Goal: Information Seeking & Learning: Check status

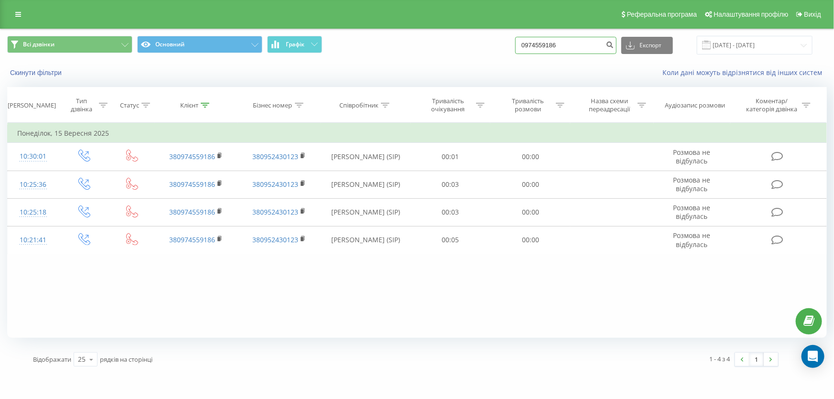
drag, startPoint x: 588, startPoint y: 42, endPoint x: 181, endPoint y: 27, distance: 407.4
click at [179, 28] on div "Реферальна програма Налаштування профілю Вихід Всі дзвінки Основний Графік 0974…" at bounding box center [417, 187] width 834 height 374
paste input "66 777-41-81"
type input "866 777-41-81"
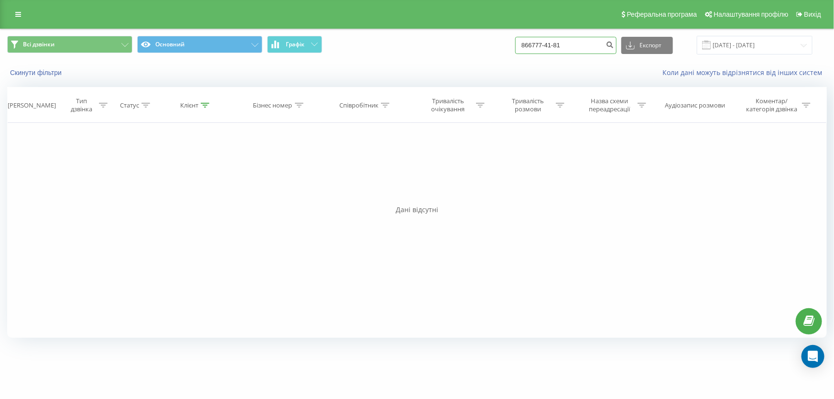
click at [592, 49] on input "866777-41-81" at bounding box center [565, 45] width 101 height 17
drag, startPoint x: 589, startPoint y: 43, endPoint x: 497, endPoint y: 39, distance: 91.8
click at [497, 39] on div "Всі дзвінки Основний Графік 866777-41-81 Експорт .csv .xls .xlsx 23.06.2025 - 2…" at bounding box center [417, 45] width 820 height 19
paste input "66 777-41-81"
click at [554, 43] on input "38066 777-41-81" at bounding box center [565, 45] width 101 height 17
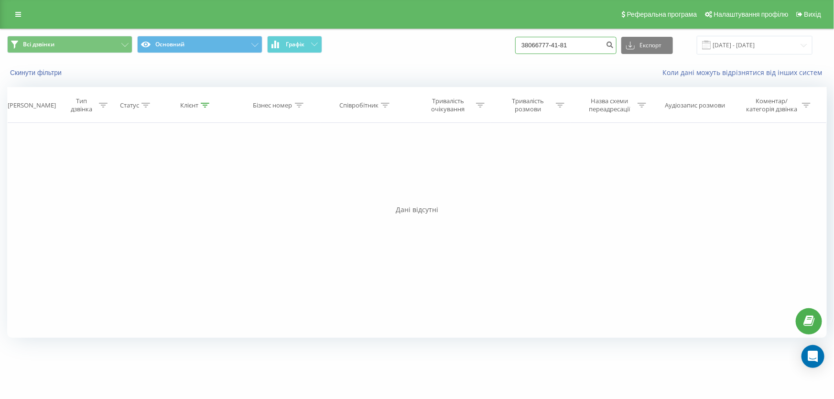
click at [566, 44] on input "38066777-41-81" at bounding box center [565, 45] width 101 height 17
click at [572, 44] on input "3806677741-81" at bounding box center [565, 45] width 101 height 17
type input "380667774181"
click at [614, 43] on icon "submit" at bounding box center [610, 44] width 8 height 6
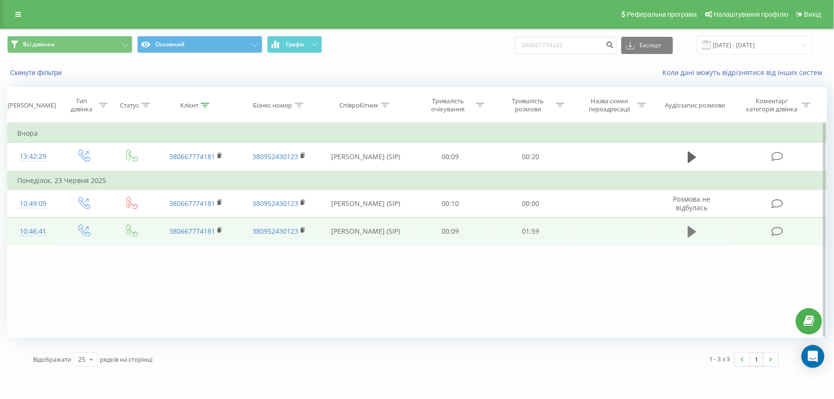
click at [693, 232] on icon at bounding box center [692, 231] width 9 height 11
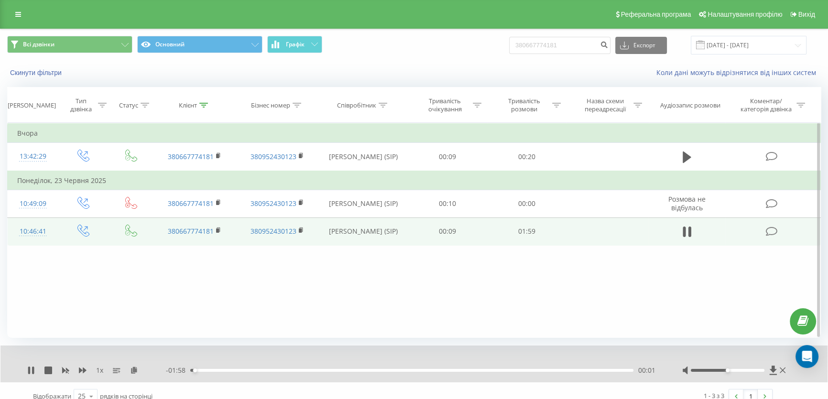
click at [704, 237] on td at bounding box center [686, 231] width 76 height 28
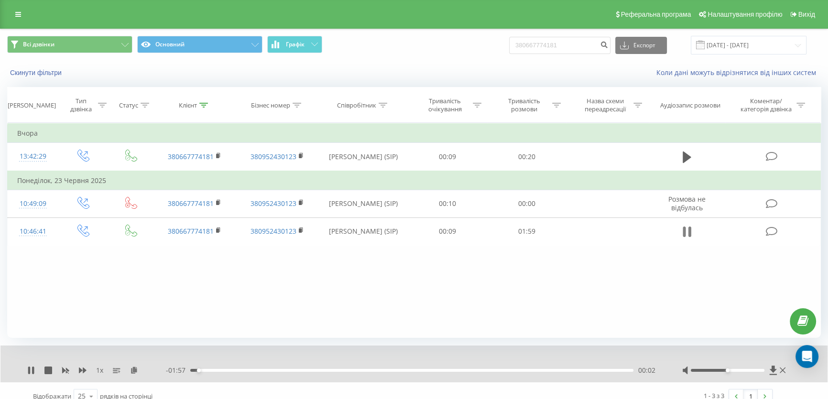
click at [689, 230] on icon at bounding box center [689, 231] width 3 height 11
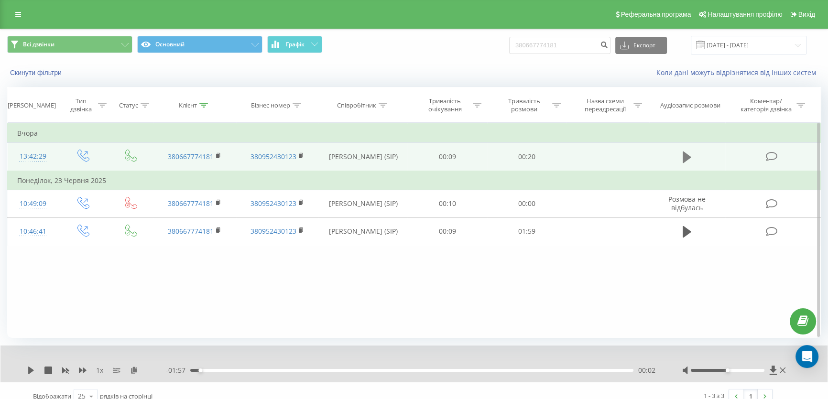
click at [686, 153] on icon at bounding box center [686, 156] width 9 height 11
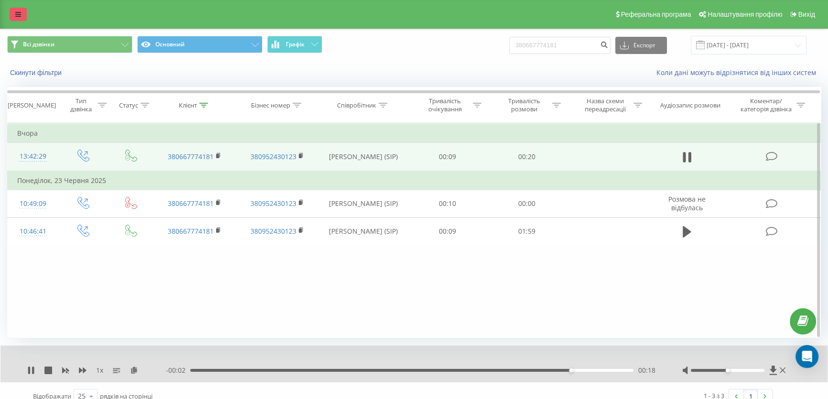
click at [21, 15] on link at bounding box center [18, 14] width 17 height 13
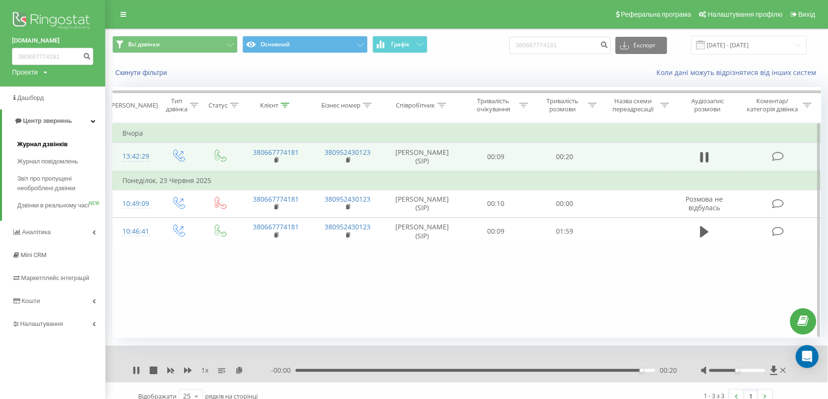
click at [45, 143] on span "Журнал дзвінків" at bounding box center [42, 145] width 51 height 10
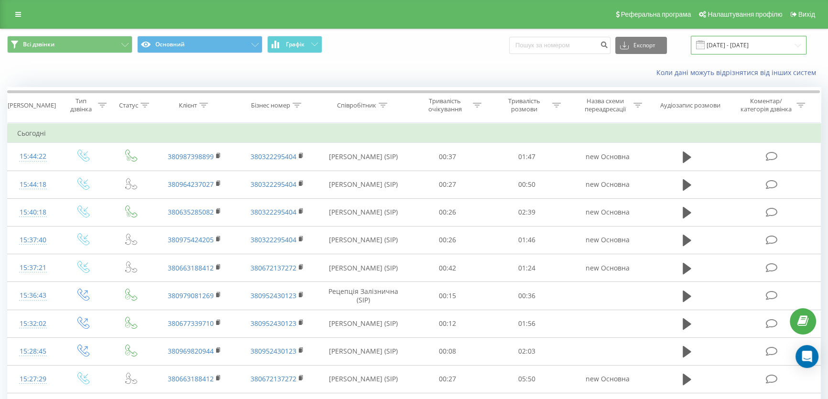
click at [732, 40] on input "23.08.2025 - 23.09.2025" at bounding box center [748, 45] width 116 height 19
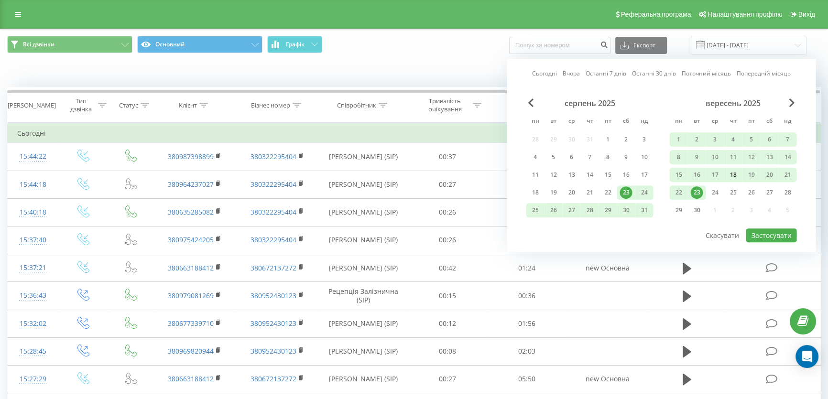
click at [728, 174] on div "18" at bounding box center [732, 175] width 12 height 12
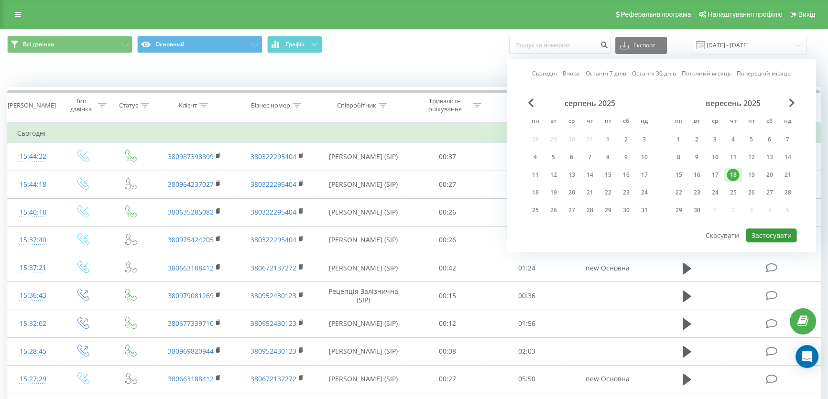
click at [774, 230] on button "Застосувати" at bounding box center [770, 235] width 51 height 14
type input "18.09.2025 - 18.09.2025"
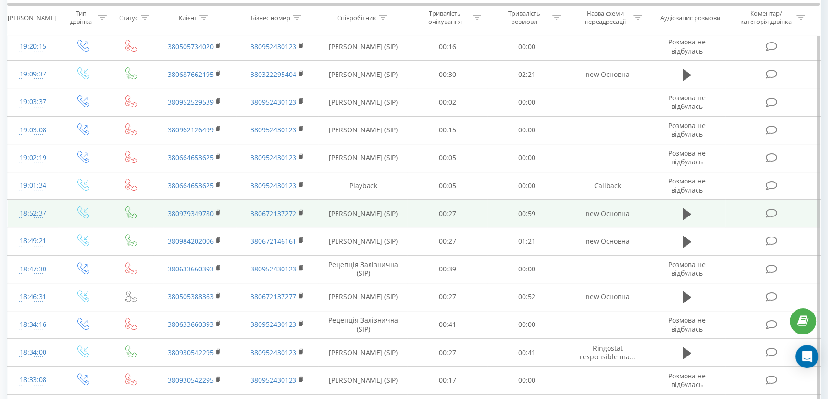
scroll to position [473, 0]
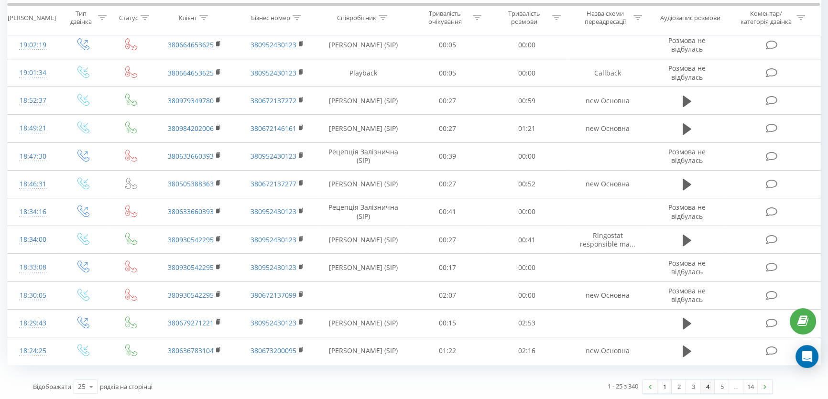
click at [704, 387] on link "4" at bounding box center [707, 386] width 14 height 13
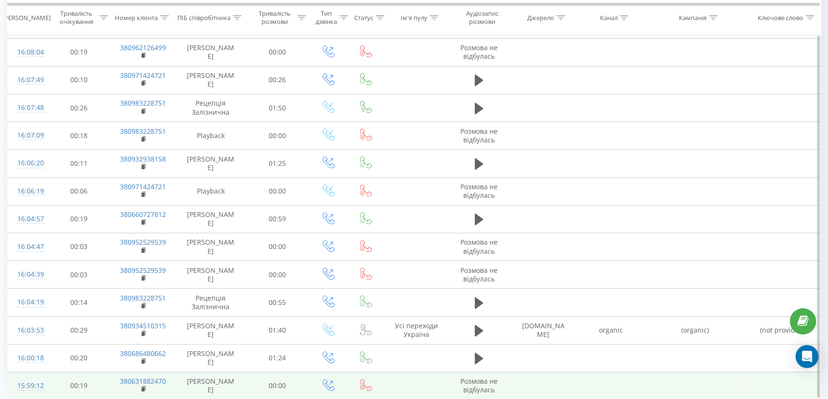
scroll to position [473, 0]
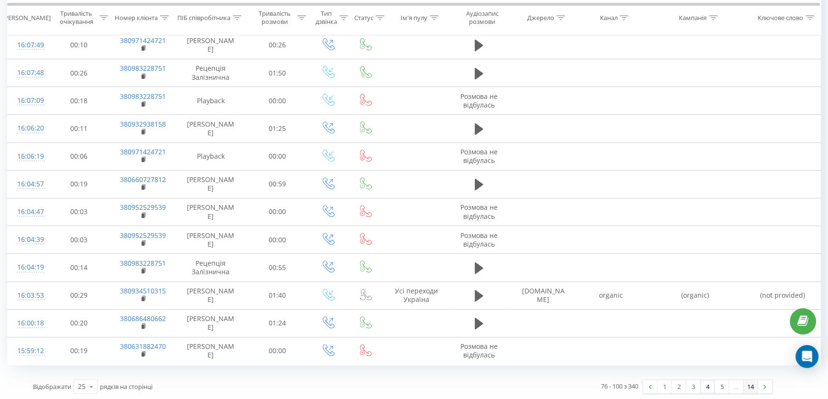
click at [754, 390] on link "14" at bounding box center [750, 386] width 14 height 13
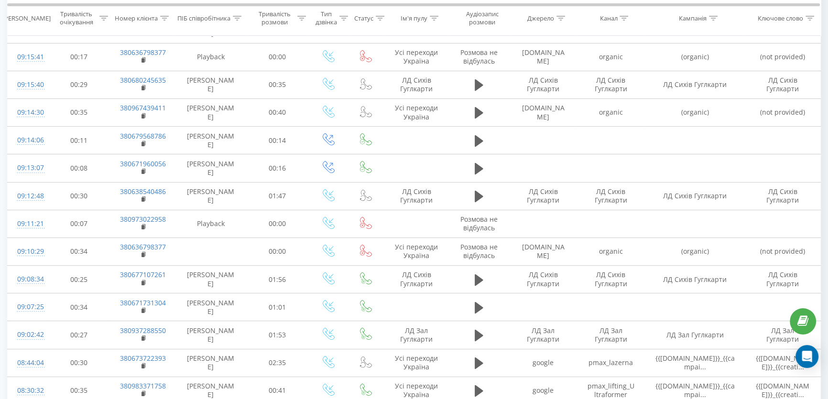
scroll to position [195, 0]
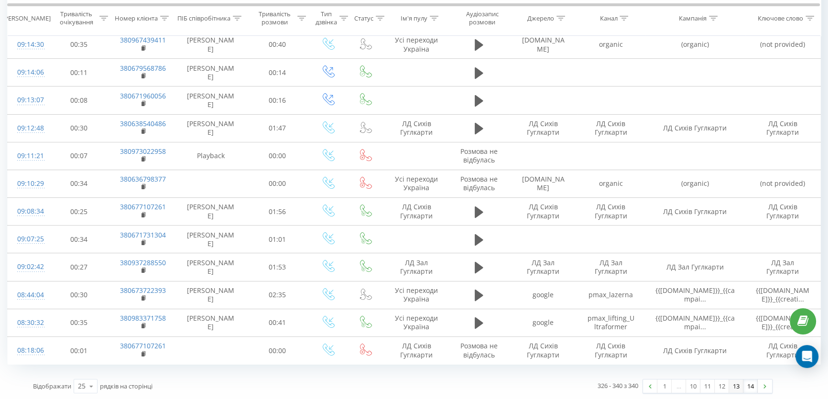
click at [730, 384] on link "13" at bounding box center [736, 385] width 14 height 13
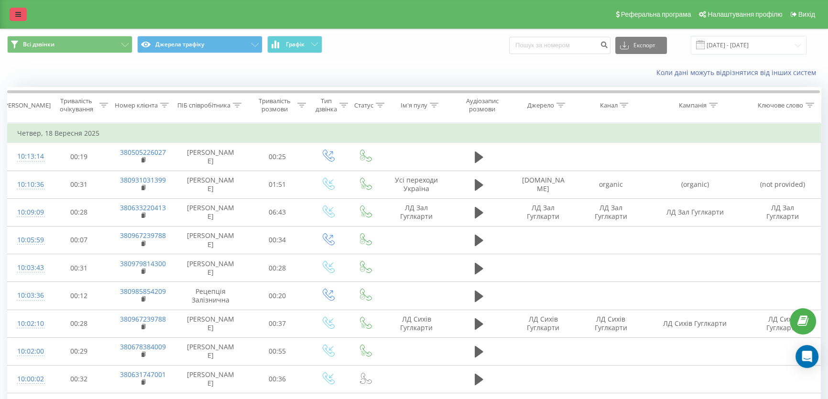
click at [17, 14] on icon at bounding box center [18, 14] width 6 height 7
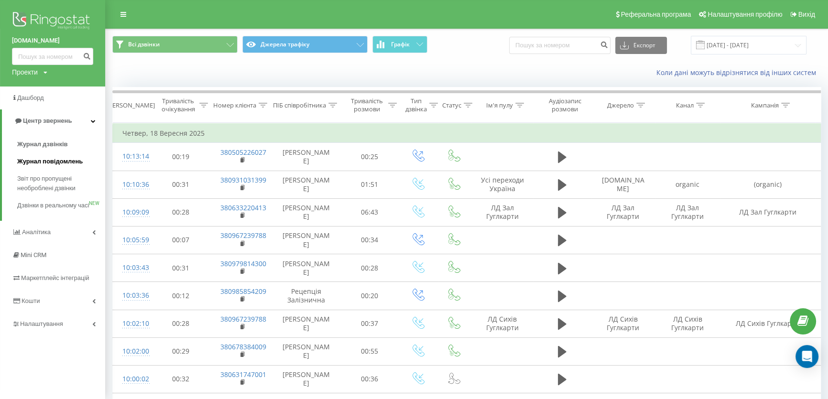
click at [54, 157] on span "Журнал повідомлень" at bounding box center [49, 162] width 65 height 10
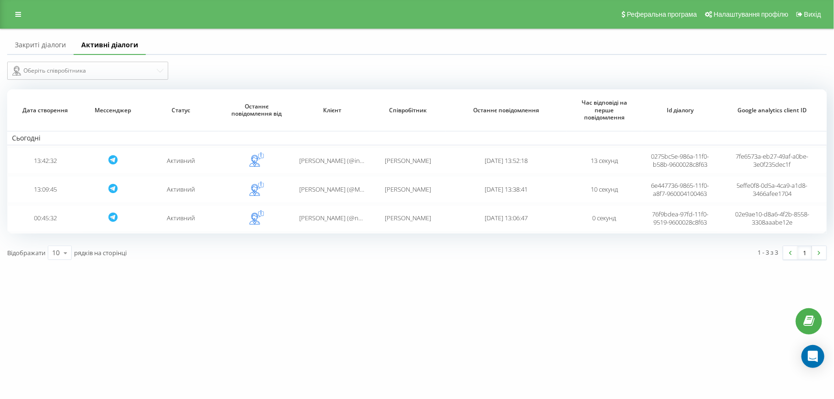
click at [33, 46] on link "Закриті діалоги" at bounding box center [40, 45] width 66 height 19
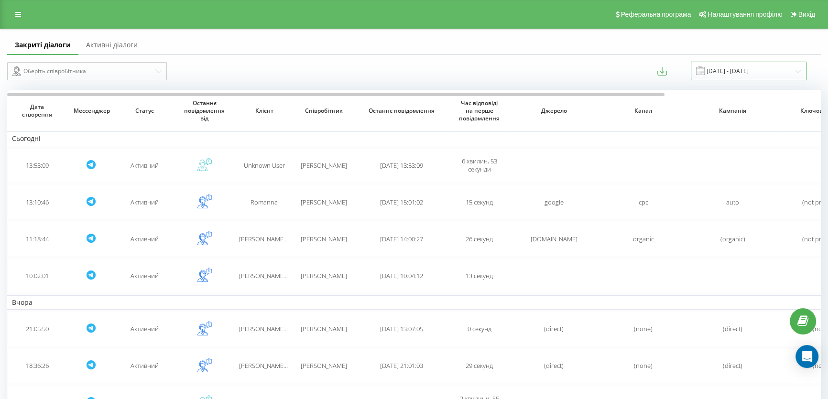
click at [740, 70] on input "[DATE] - [DATE]" at bounding box center [748, 71] width 116 height 19
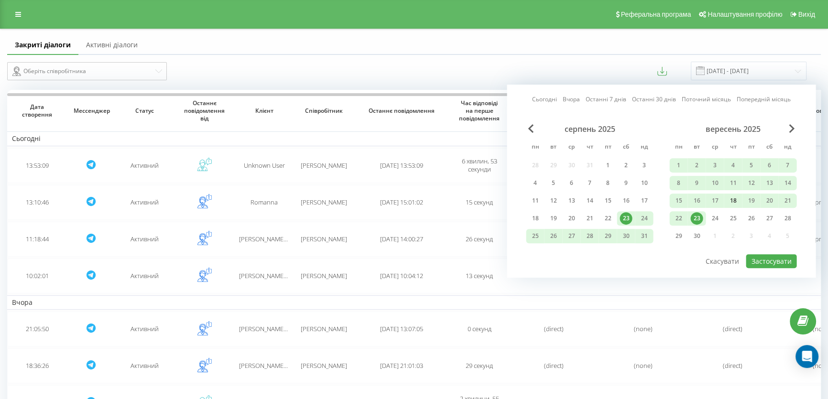
click at [737, 201] on div "18" at bounding box center [732, 200] width 12 height 12
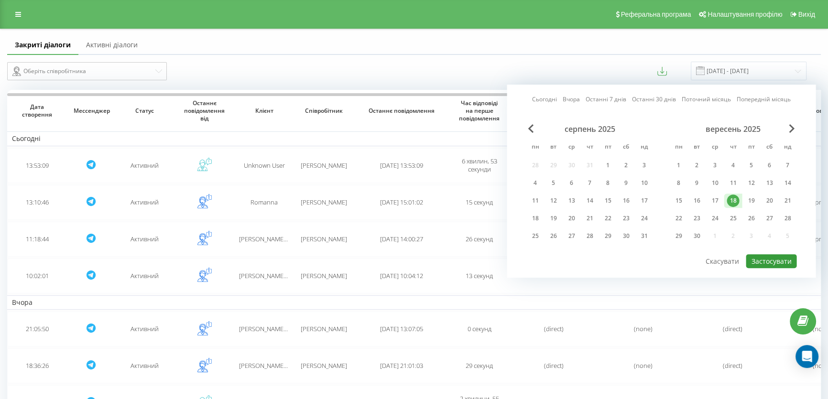
click at [781, 254] on button "Застосувати" at bounding box center [770, 261] width 51 height 14
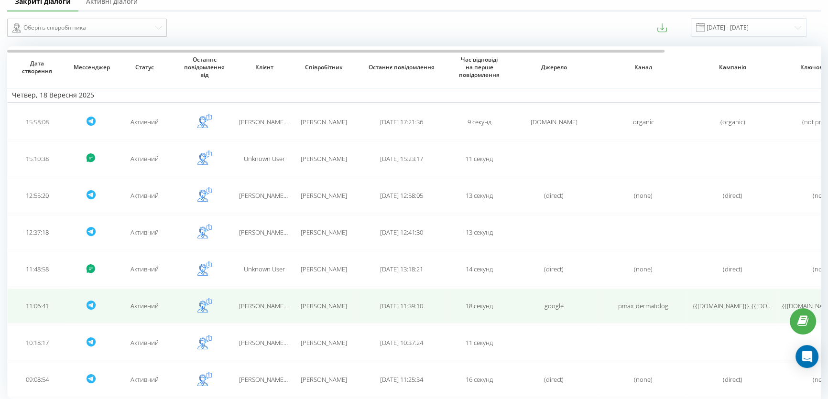
scroll to position [74, 0]
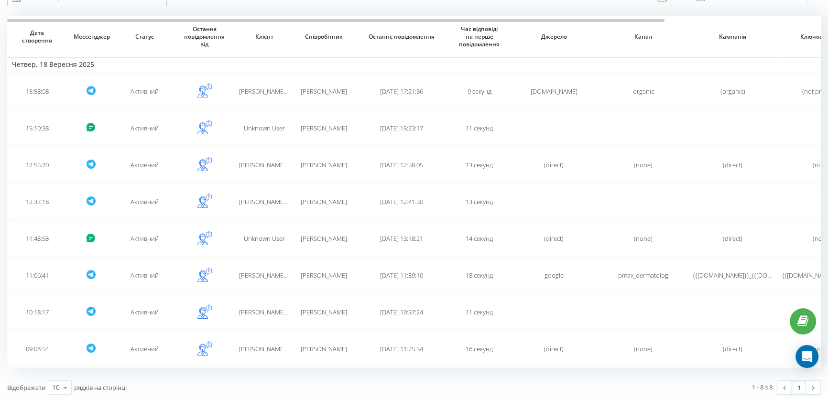
click at [190, 16] on th "Останнє повідомлення від" at bounding box center [204, 37] width 60 height 42
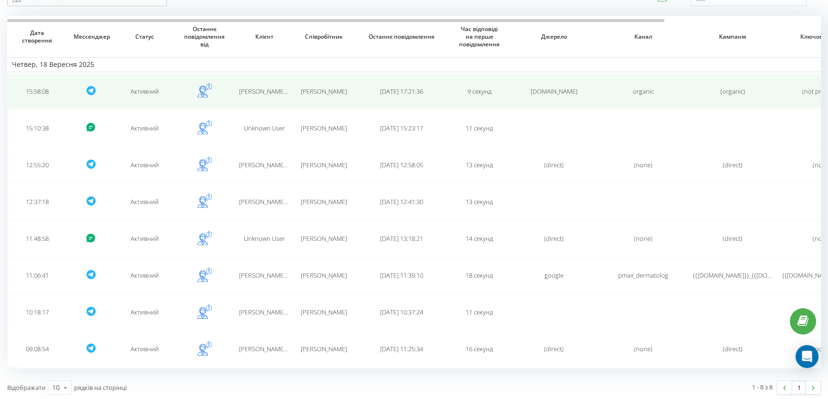
scroll to position [0, 0]
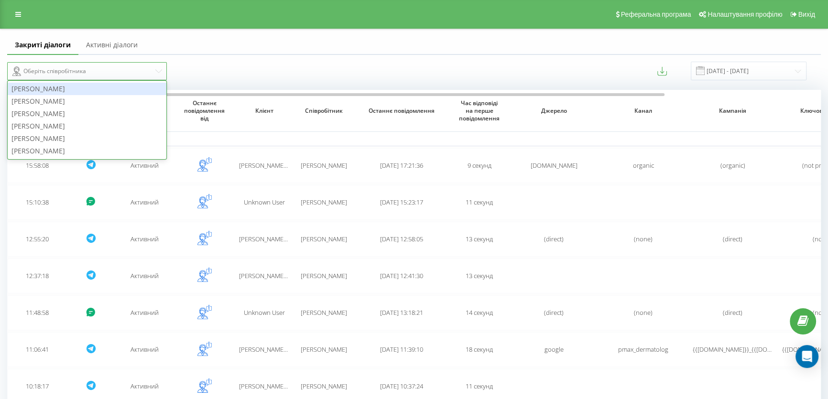
click at [99, 69] on div "Оберіть співробітника" at bounding box center [82, 70] width 141 height 11
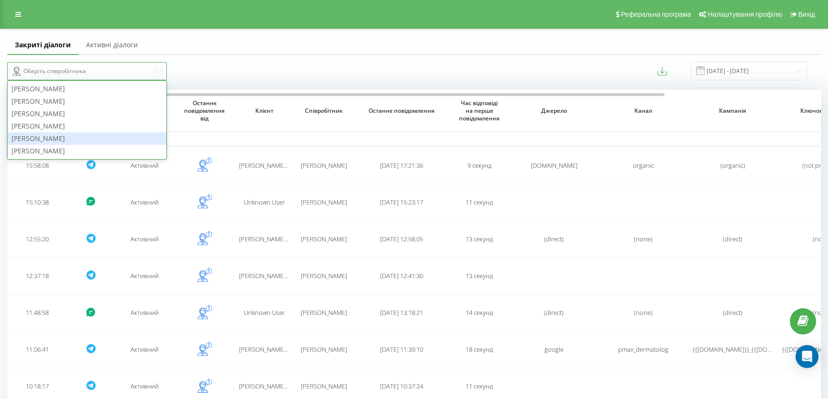
click at [20, 140] on div "Собенко Любов" at bounding box center [87, 138] width 159 height 12
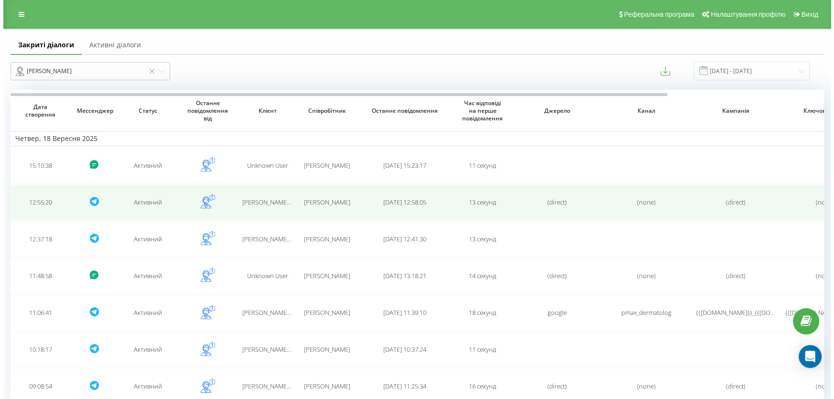
scroll to position [38, 0]
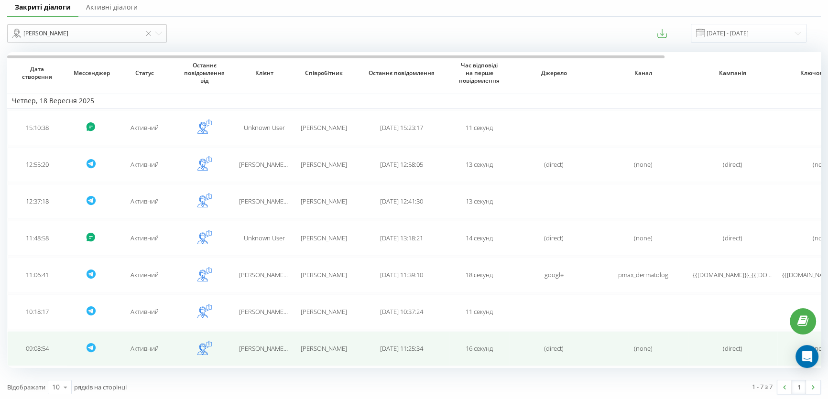
click at [249, 345] on span "Kate (@flamingopinkpik) Shevchuk" at bounding box center [304, 348] width 130 height 9
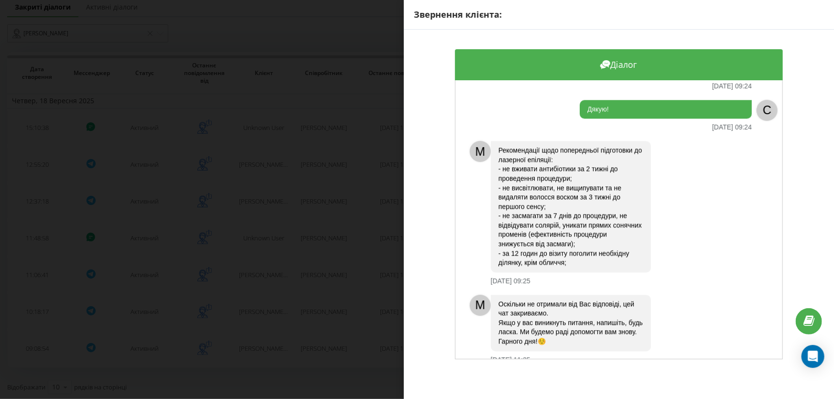
scroll to position [1083, 0]
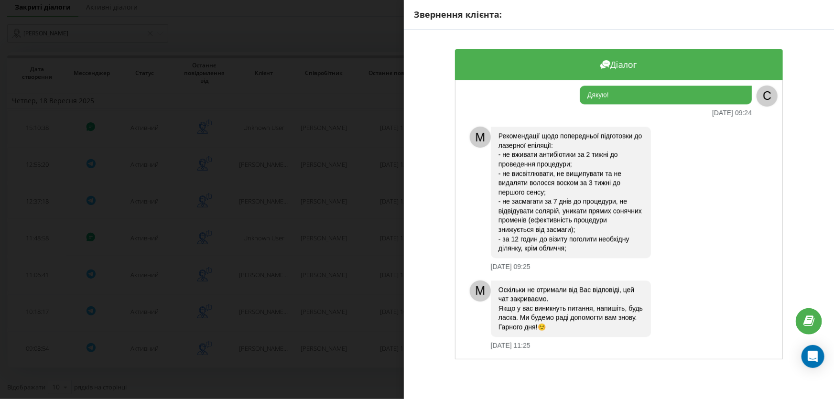
click at [227, 234] on div "Звернення клієнта: Діалог M Доброго ранку. 18.09.2025 09:09 M Чим можемо допомо…" at bounding box center [417, 199] width 834 height 399
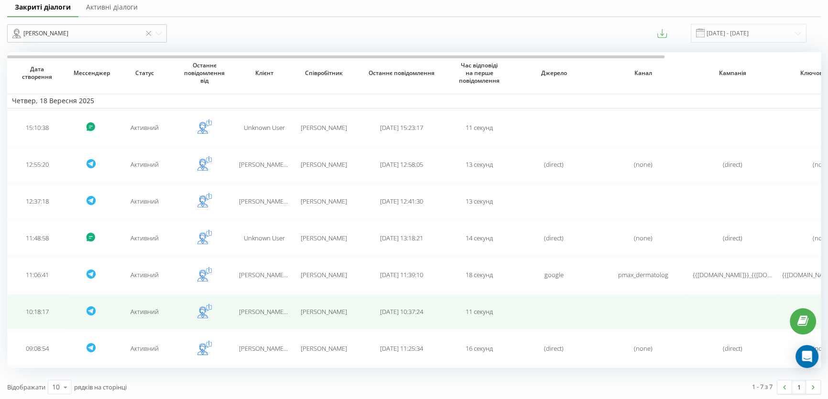
click at [268, 308] on span "Рома (@Ertymanage)" at bounding box center [284, 311] width 90 height 9
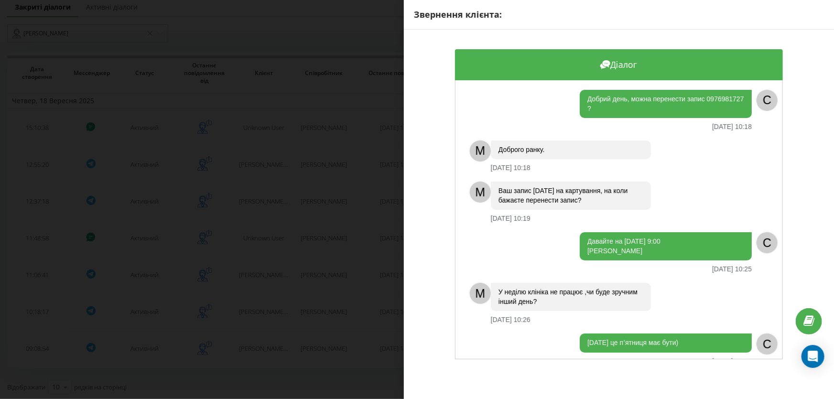
scroll to position [167, 0]
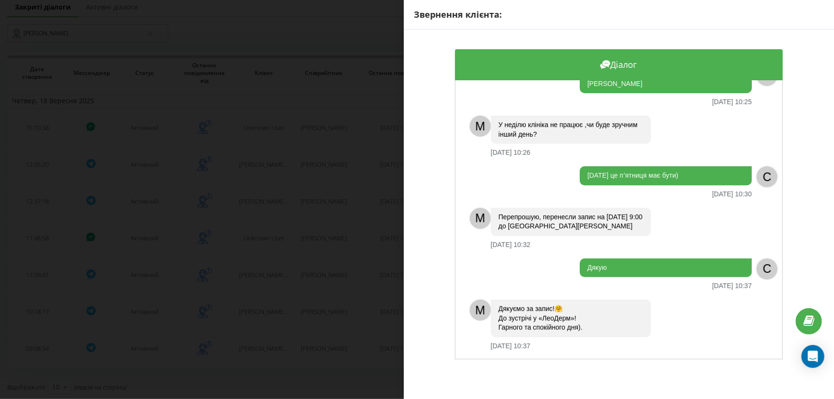
click at [131, 255] on div "Звернення клієнта: Діалог Добрий день, можна перенести запис 0976981727 ? 18.09…" at bounding box center [417, 199] width 834 height 399
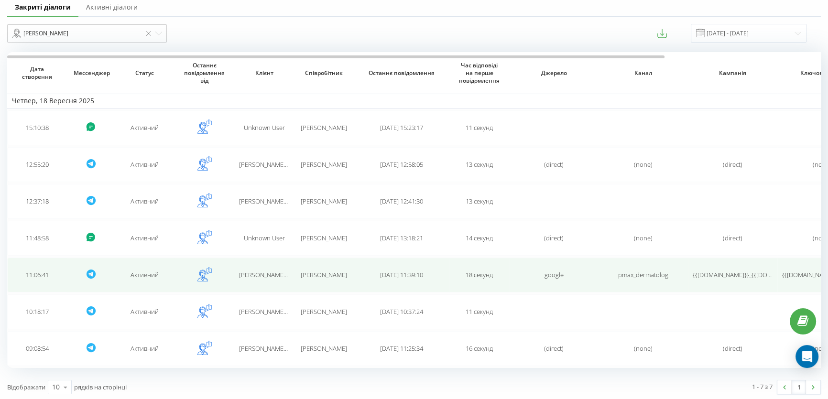
click at [263, 272] on span "Irena (@Joulu)" at bounding box center [275, 274] width 72 height 9
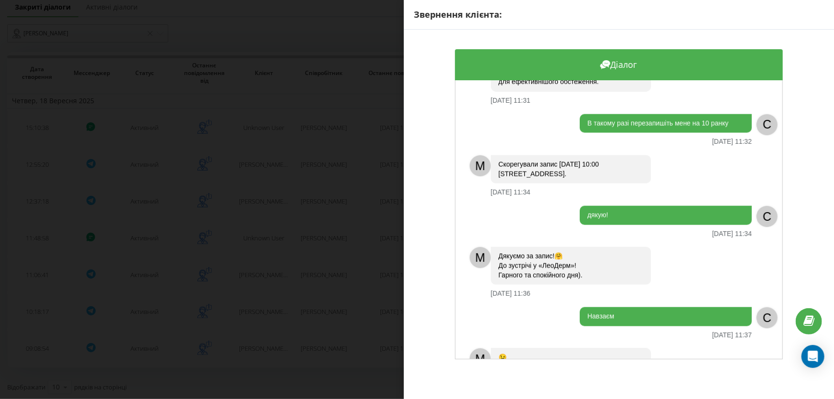
scroll to position [706, 0]
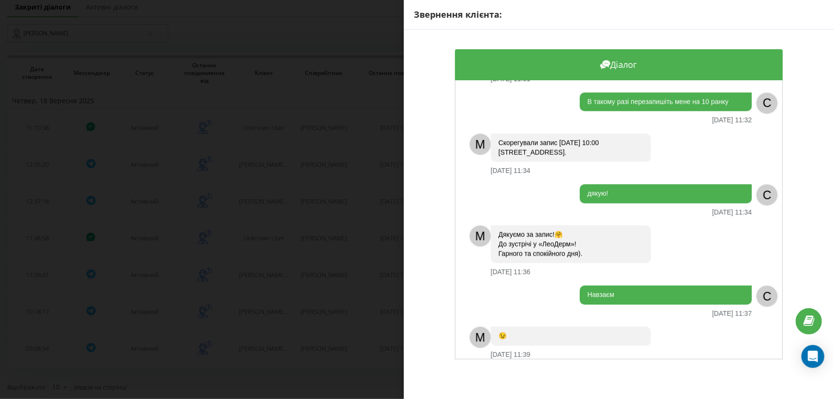
click at [235, 234] on div "Звернення клієнта: Діалог M Доброго дня 18.09.2025 11:06 M Чим можемо допомогти…" at bounding box center [417, 199] width 834 height 399
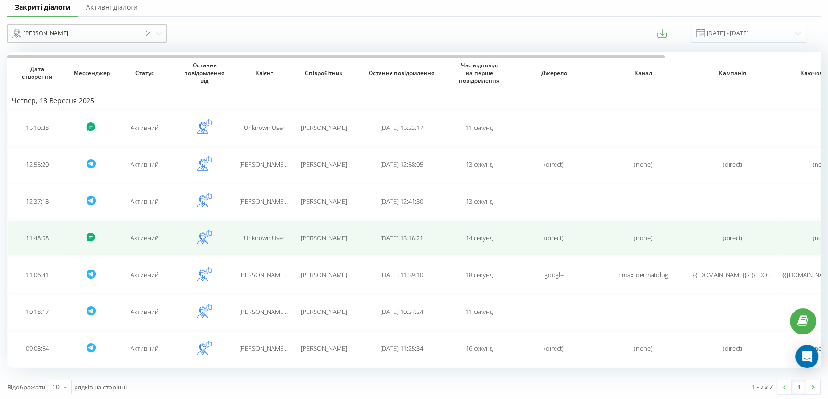
click at [260, 230] on td "Unknown User" at bounding box center [264, 238] width 60 height 35
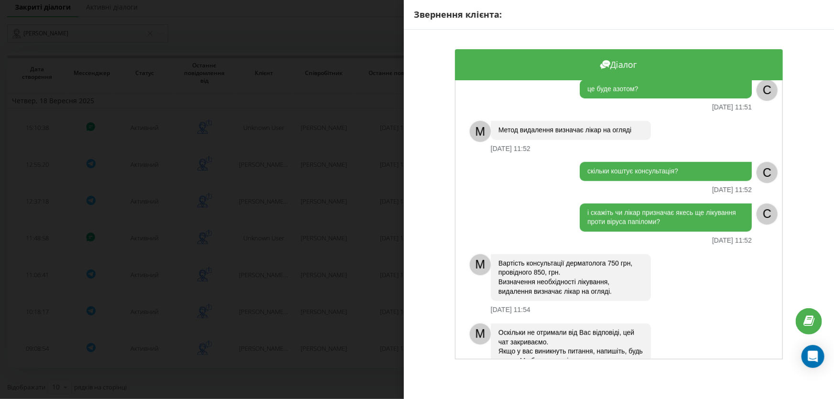
scroll to position [389, 0]
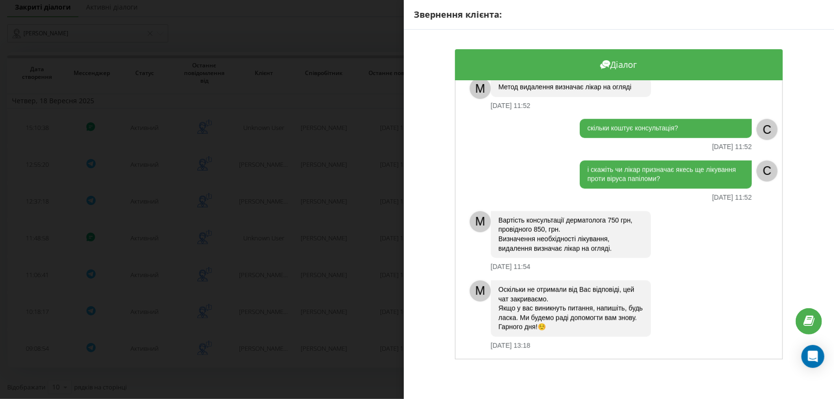
click at [167, 143] on div "Звернення клієнта: Діалог Добрий день, якщо в мене є кілька бородавок на одному…" at bounding box center [417, 199] width 834 height 399
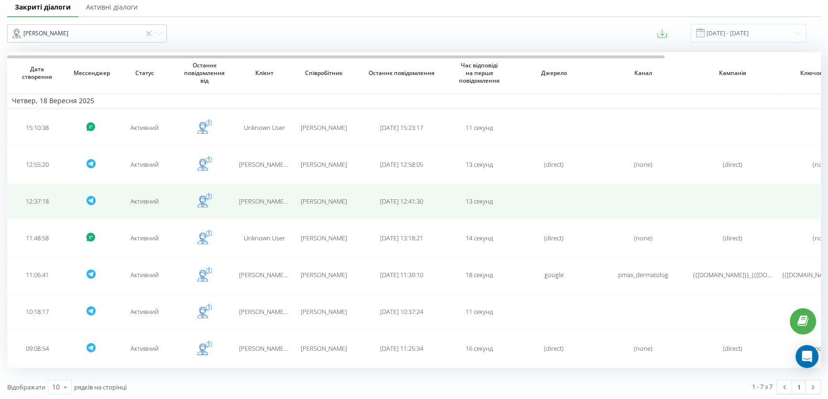
click at [248, 197] on span "Kateryna’s🍓💋 (@kaayeta)" at bounding box center [286, 201] width 94 height 9
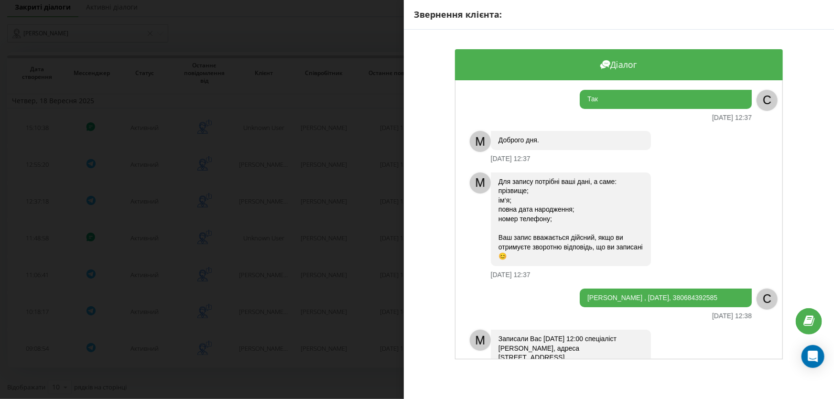
scroll to position [30, 0]
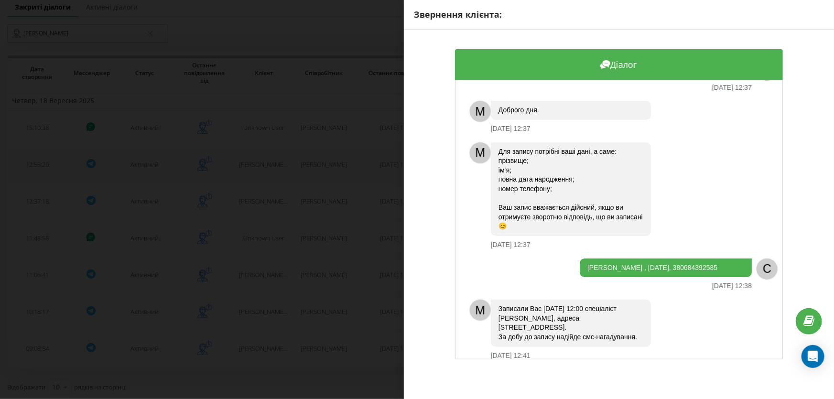
click at [344, 169] on div "Звернення клієнта: Діалог Так 18.09.2025 12:37 C M Доброго дня. 18.09.2025 12:3…" at bounding box center [417, 199] width 834 height 399
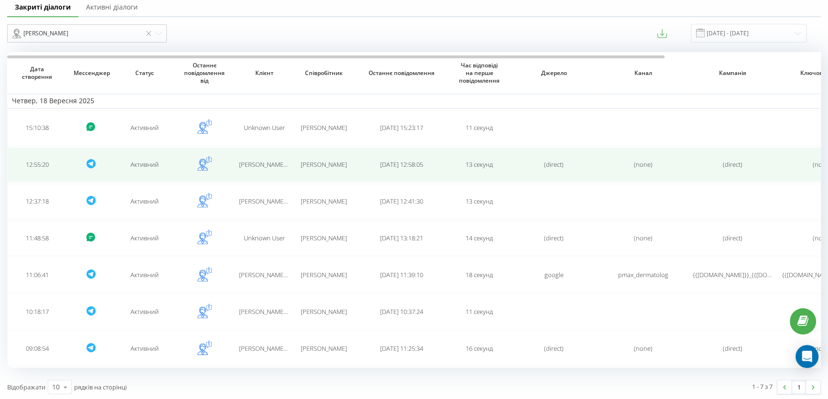
click at [341, 164] on span "Собенко Любов" at bounding box center [324, 164] width 46 height 9
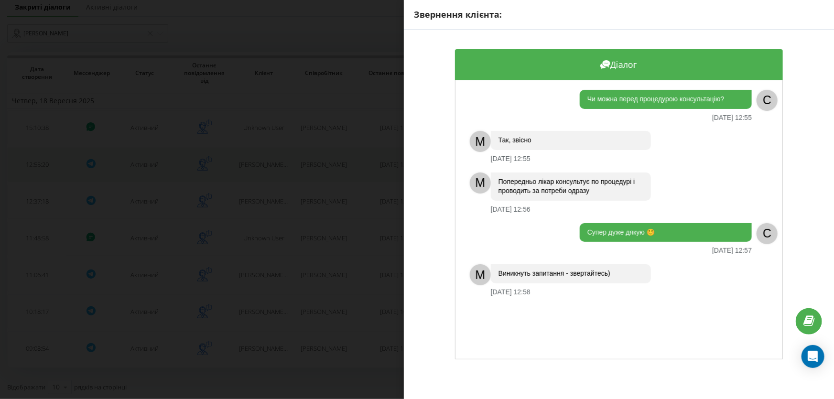
click at [334, 180] on div "Звернення клієнта: Діалог Чи можна перед процедурою консультацію? 18.09.2025 12…" at bounding box center [417, 199] width 834 height 399
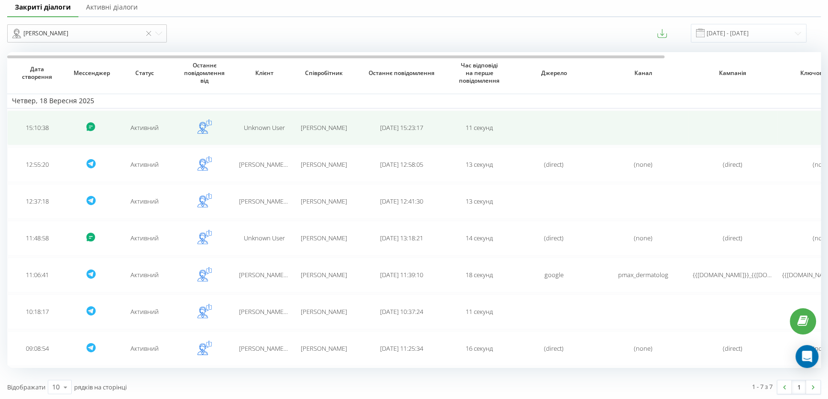
click at [315, 129] on span "Собенко Любов" at bounding box center [324, 127] width 46 height 9
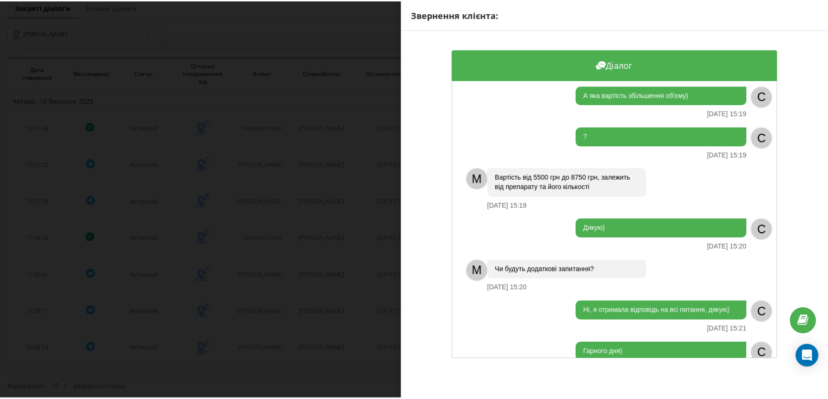
scroll to position [774, 0]
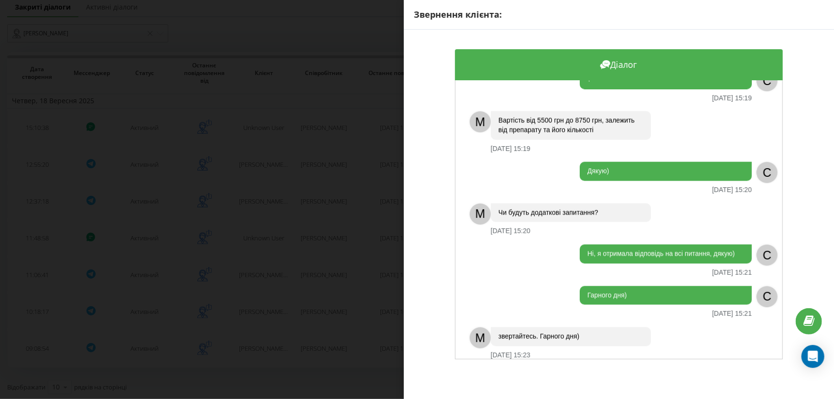
click at [217, 150] on div "Звернення клієнта: Діалог Доброго дня, які філери використовуються для збільшен…" at bounding box center [417, 199] width 834 height 399
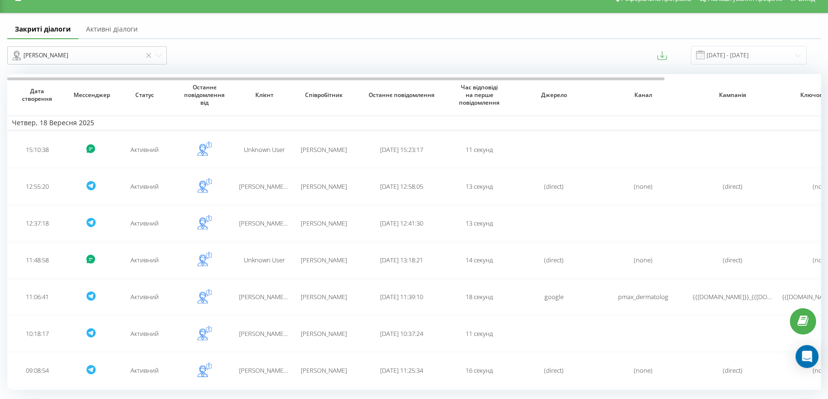
scroll to position [0, 0]
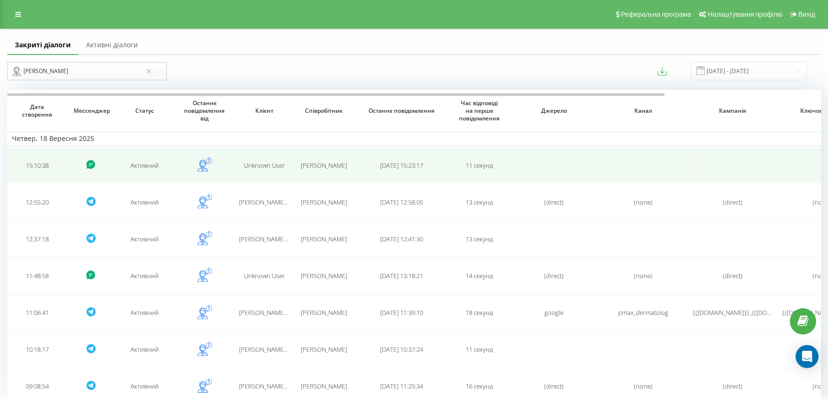
click at [106, 162] on td at bounding box center [91, 165] width 48 height 35
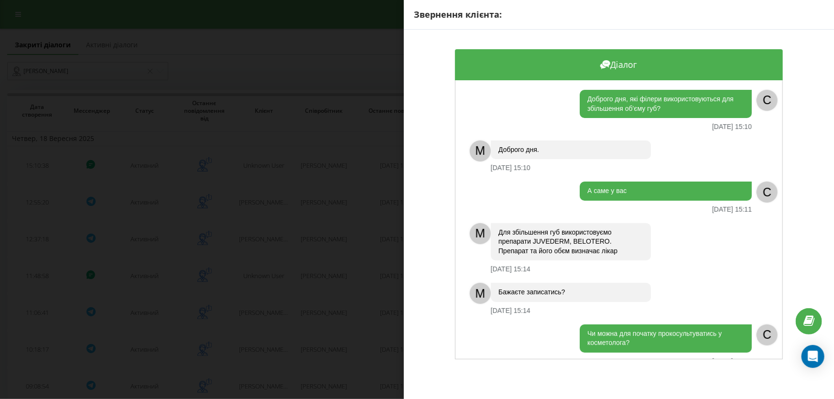
click at [349, 136] on div "Звернення клієнта: Діалог Доброго дня, які філери використовуються для збільшен…" at bounding box center [417, 199] width 834 height 399
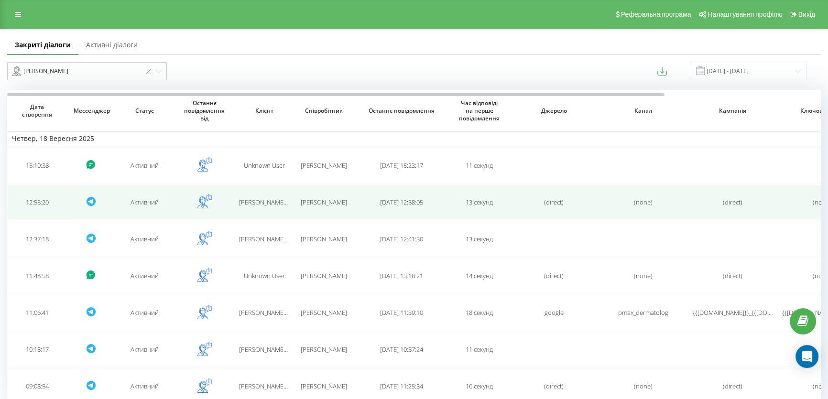
click at [269, 207] on td "Kate (@flamingopinkpik) Shevchuk" at bounding box center [264, 202] width 60 height 35
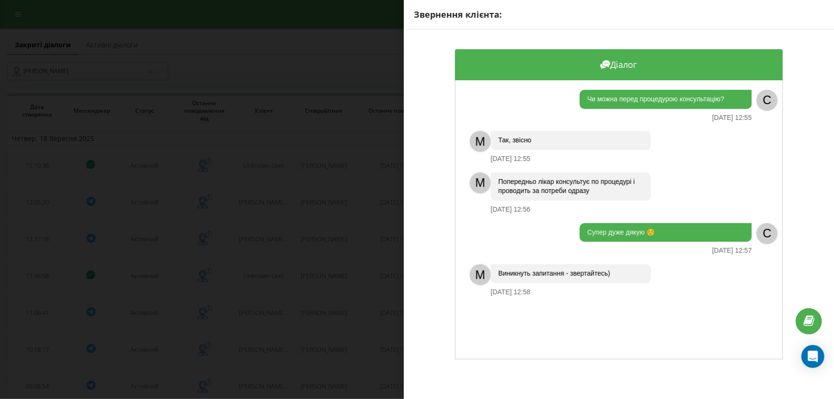
click at [314, 218] on div "Звернення клієнта: Діалог Чи можна перед процедурою консультацію? 18.09.2025 12…" at bounding box center [417, 199] width 834 height 399
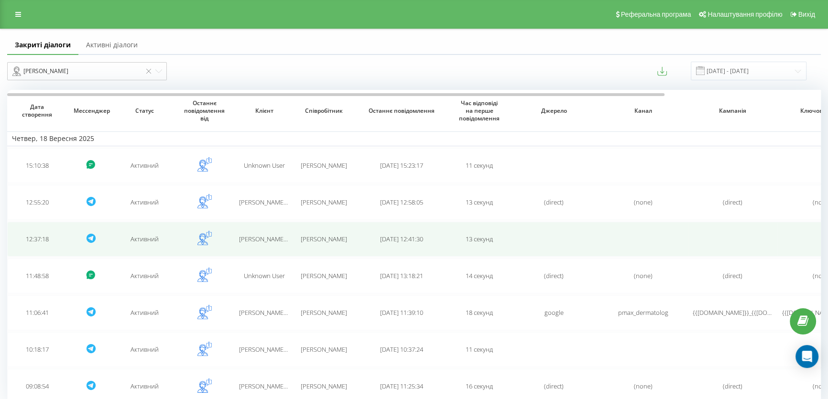
click at [304, 235] on span "Собенко Любов" at bounding box center [324, 239] width 46 height 9
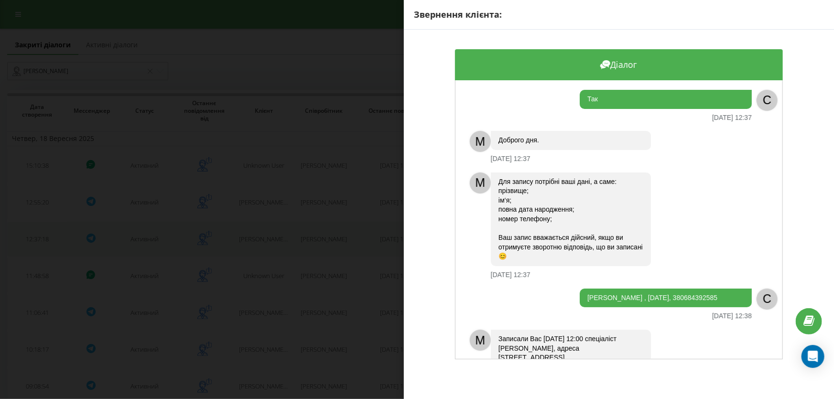
click at [304, 234] on div "Звернення клієнта: Діалог Так 18.09.2025 12:37 C M Доброго дня. 18.09.2025 12:3…" at bounding box center [417, 199] width 834 height 399
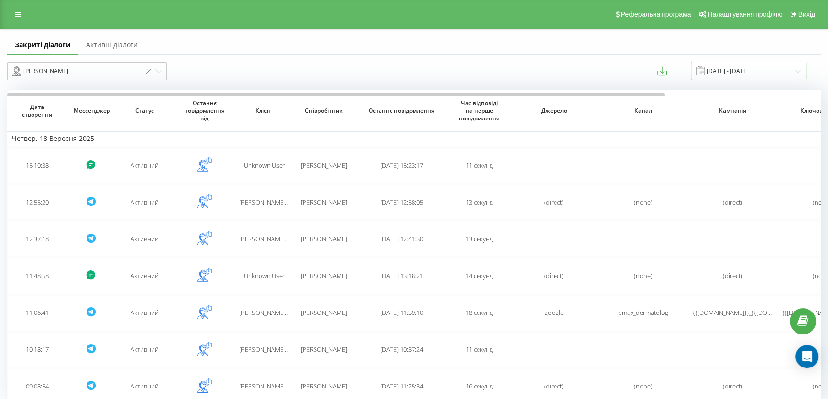
click at [765, 80] on input "18.09.2025 - 18.09.2025" at bounding box center [748, 71] width 116 height 19
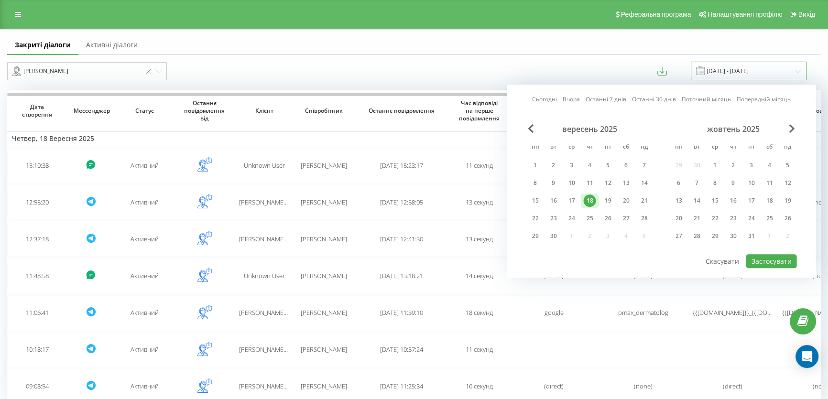
click at [764, 68] on input "18.09.2025 - 18.09.2025" at bounding box center [748, 71] width 116 height 19
click at [550, 216] on div "23" at bounding box center [553, 218] width 12 height 12
click at [551, 214] on div "23" at bounding box center [553, 218] width 12 height 12
click at [758, 256] on button "Застосувати" at bounding box center [770, 261] width 51 height 14
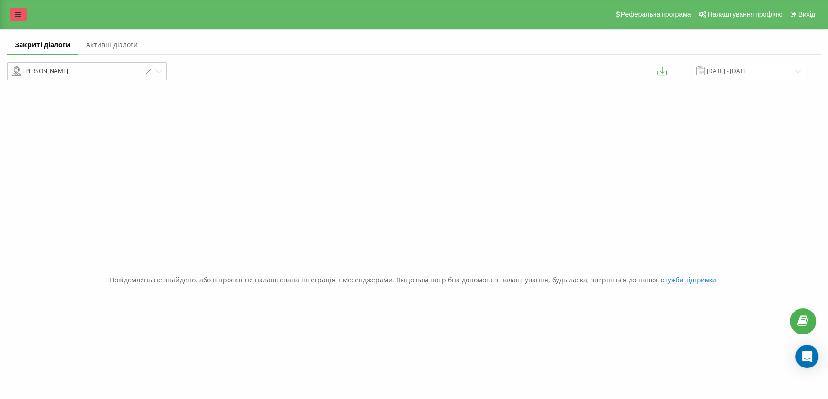
click at [12, 10] on link at bounding box center [18, 14] width 17 height 13
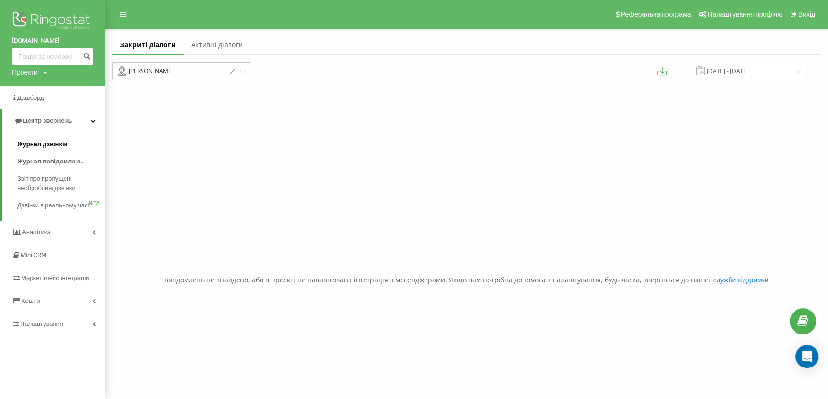
click at [52, 144] on span "Журнал дзвінків" at bounding box center [42, 145] width 51 height 10
click at [48, 142] on span "Журнал дзвінків" at bounding box center [42, 145] width 51 height 10
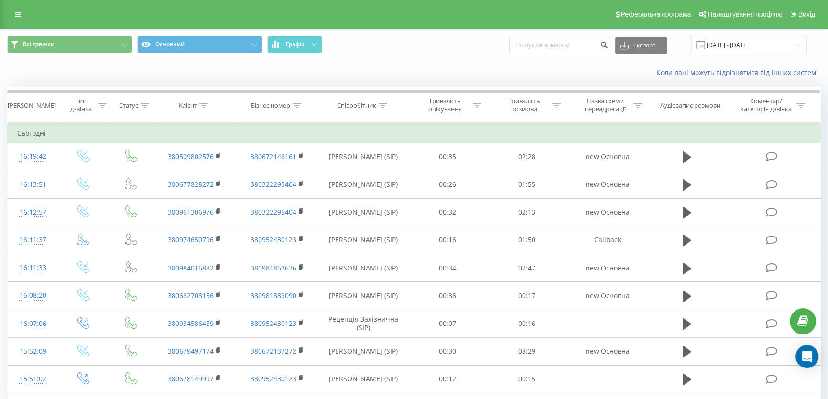
click at [737, 47] on input "[DATE] - [DATE]" at bounding box center [748, 45] width 116 height 19
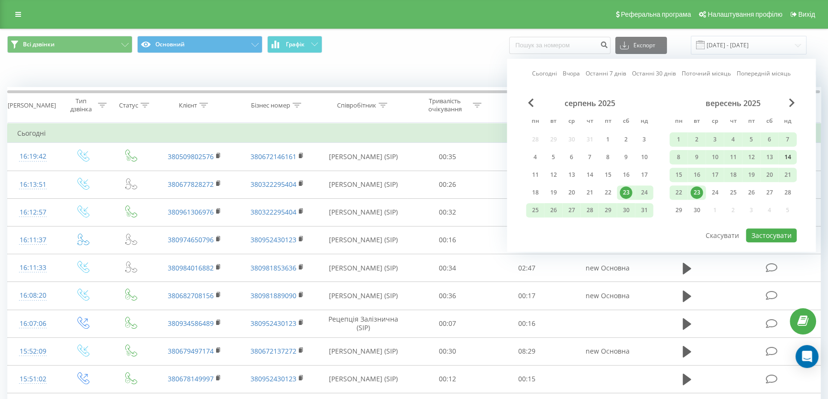
click at [784, 154] on div "14" at bounding box center [787, 157] width 12 height 12
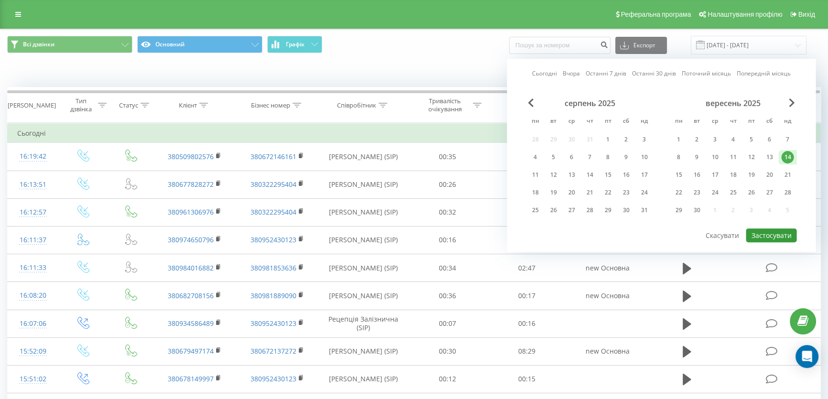
click at [778, 234] on button "Застосувати" at bounding box center [770, 235] width 51 height 14
type input "[DATE] - [DATE]"
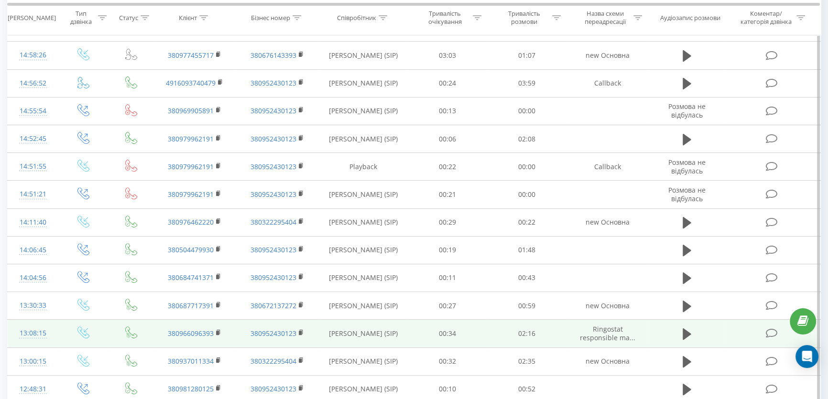
scroll to position [473, 0]
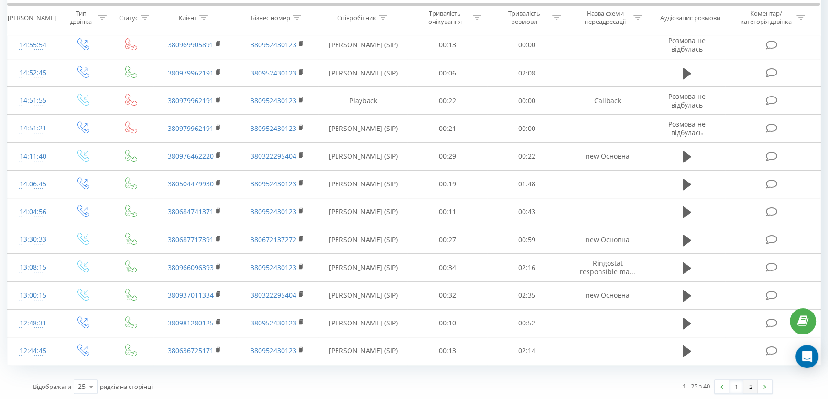
click at [751, 383] on link "2" at bounding box center [750, 386] width 14 height 13
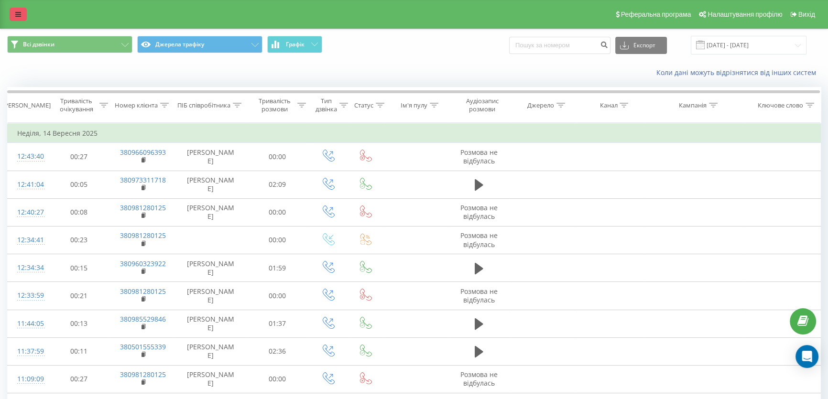
click at [20, 19] on link at bounding box center [18, 14] width 17 height 13
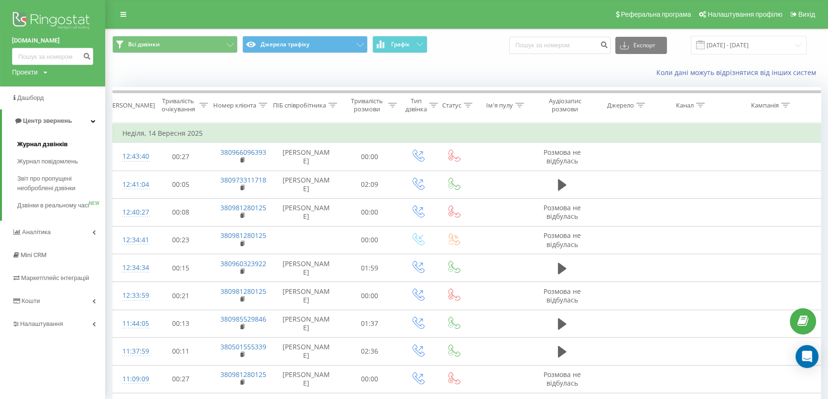
click at [51, 146] on span "Журнал дзвінків" at bounding box center [42, 145] width 51 height 10
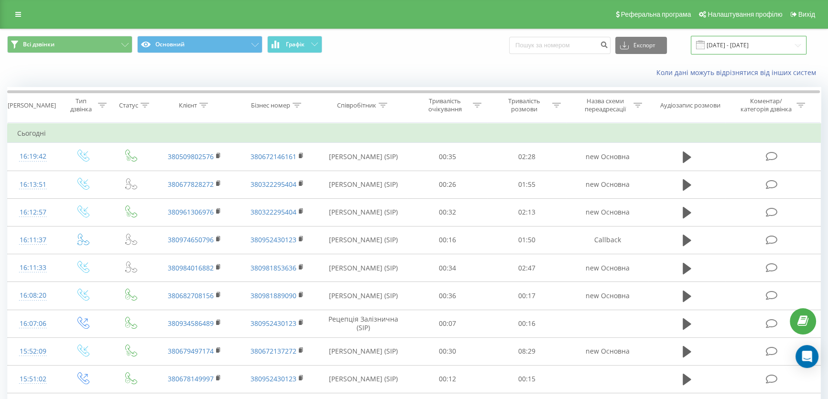
click at [726, 43] on input "[DATE] - [DATE]" at bounding box center [748, 45] width 116 height 19
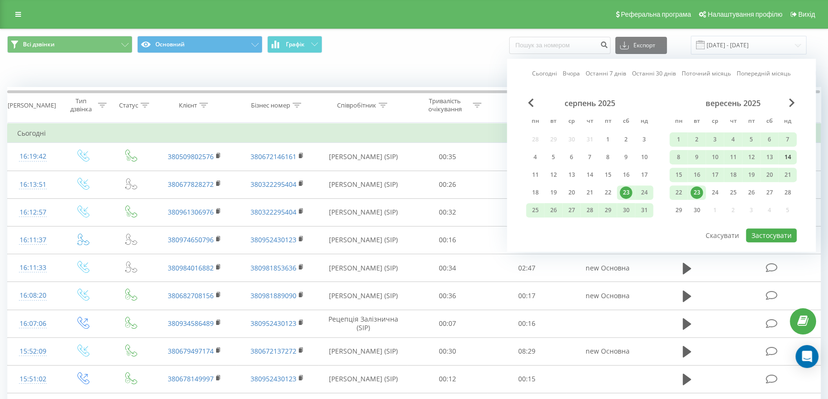
click at [789, 155] on div "14" at bounding box center [787, 157] width 12 height 12
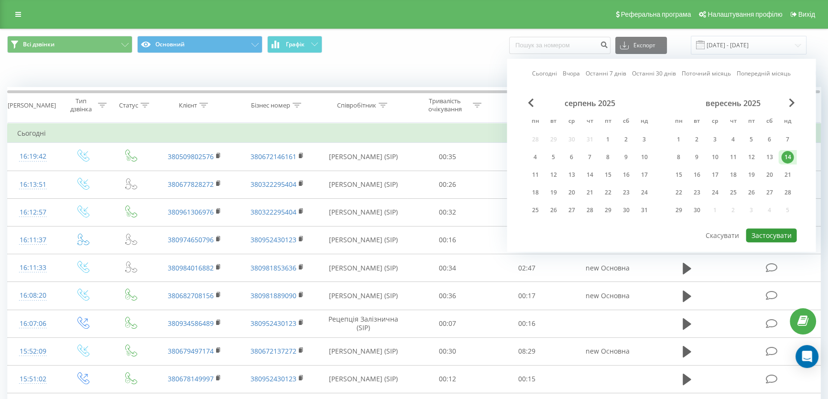
click at [783, 228] on button "Застосувати" at bounding box center [770, 235] width 51 height 14
type input "[DATE] - [DATE]"
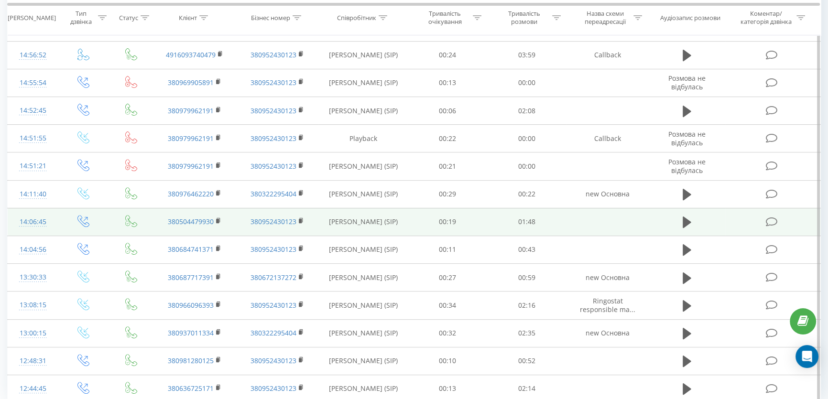
scroll to position [473, 0]
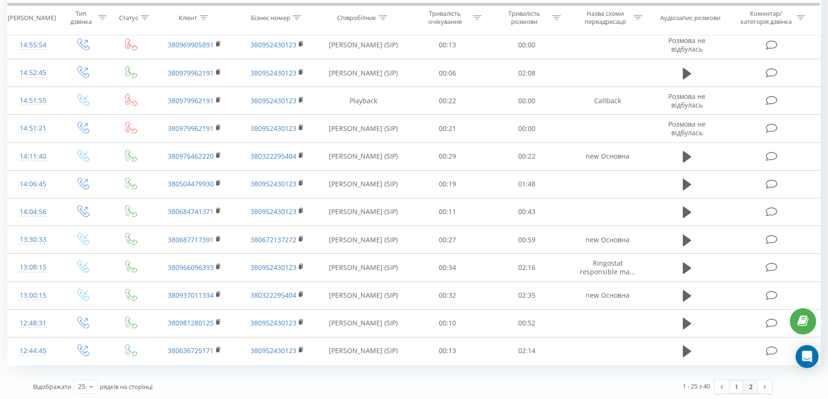
click at [755, 381] on link "2" at bounding box center [750, 386] width 14 height 13
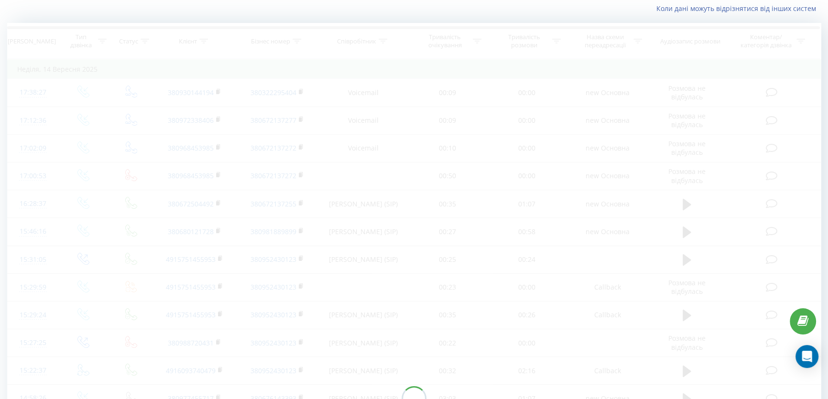
scroll to position [63, 0]
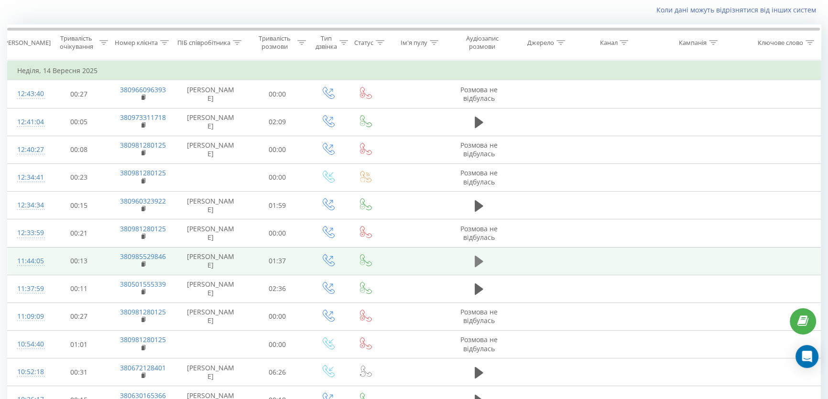
click at [476, 263] on icon at bounding box center [479, 261] width 9 height 11
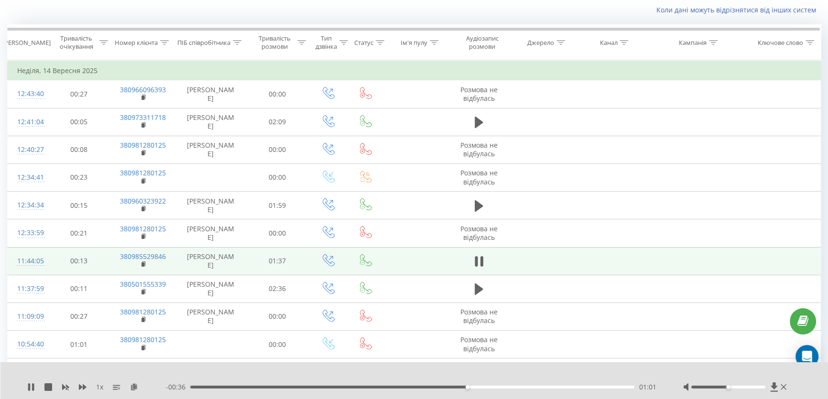
drag, startPoint x: 304, startPoint y: 81, endPoint x: 267, endPoint y: -4, distance: 93.3
drag, startPoint x: 267, startPoint y: -4, endPoint x: 52, endPoint y: -9, distance: 214.6
drag, startPoint x: 52, startPoint y: -9, endPoint x: 23, endPoint y: 19, distance: 39.9
click at [23, 19] on div "Коли дані можуть відрізнятися вiд інших систем" at bounding box center [413, 10] width 827 height 23
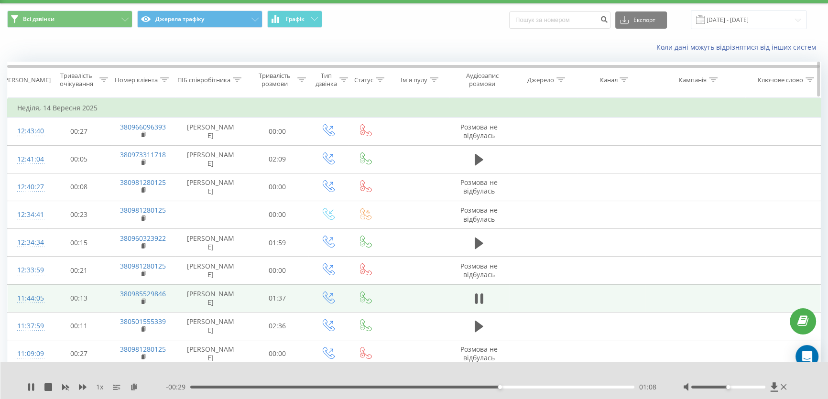
scroll to position [0, 0]
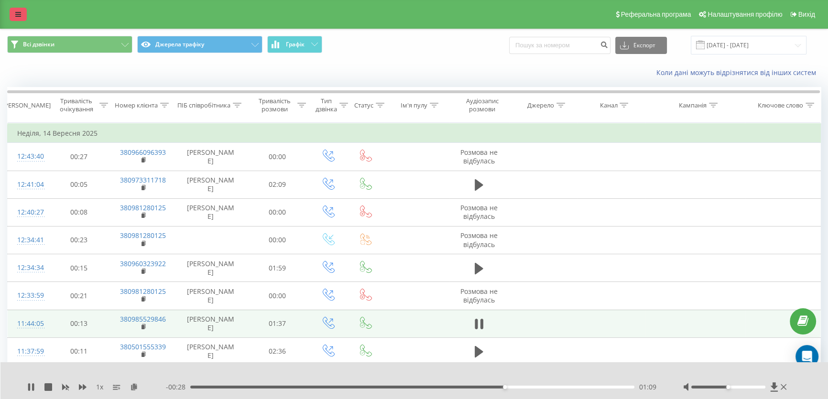
click at [19, 11] on icon at bounding box center [18, 14] width 6 height 7
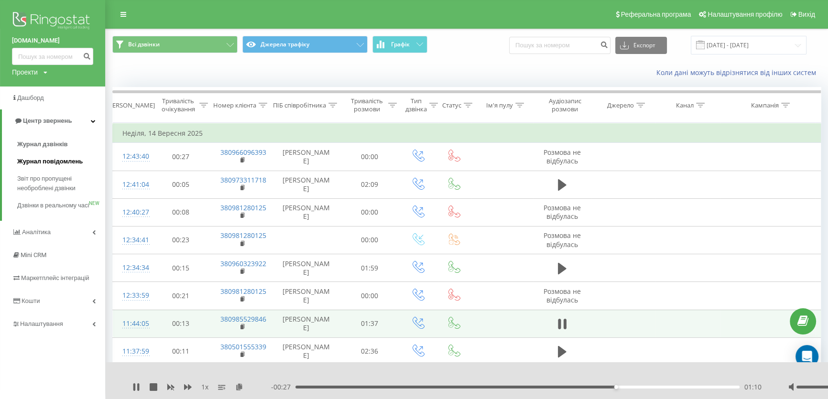
click at [62, 158] on span "Журнал повідомлень" at bounding box center [49, 162] width 65 height 10
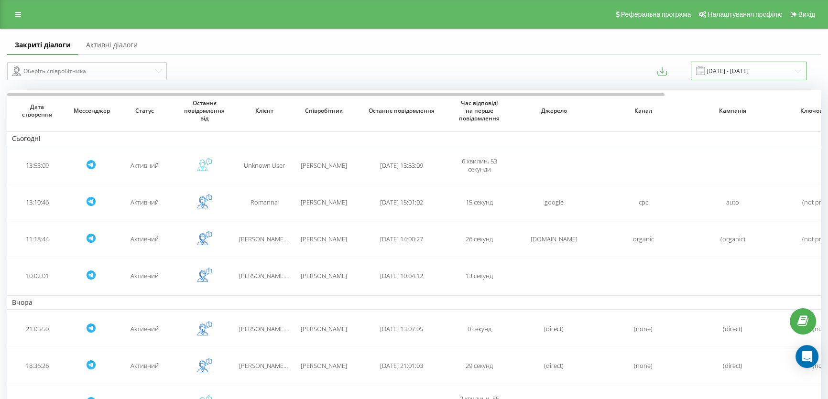
click at [761, 69] on input "[DATE] - [DATE]" at bounding box center [748, 71] width 116 height 19
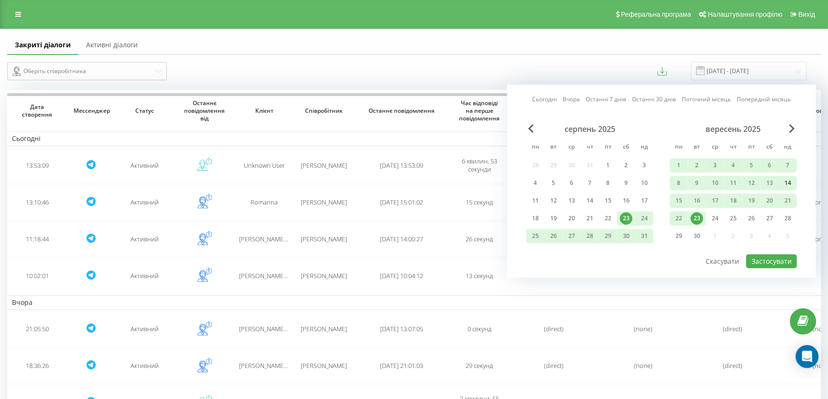
click at [791, 182] on div "14" at bounding box center [787, 183] width 12 height 12
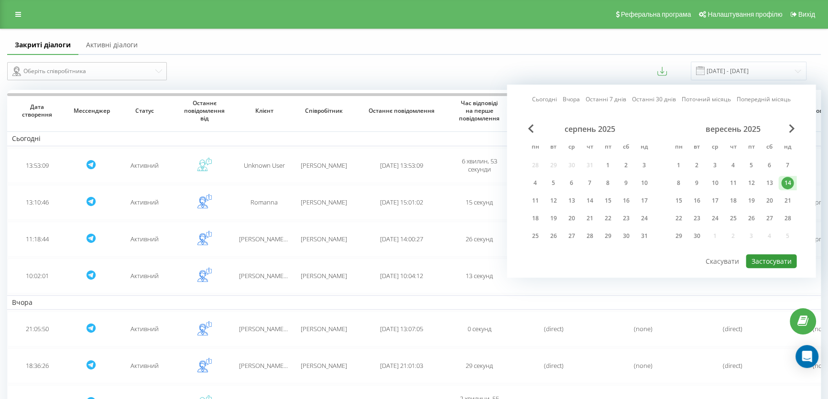
click at [766, 256] on button "Застосувати" at bounding box center [770, 261] width 51 height 14
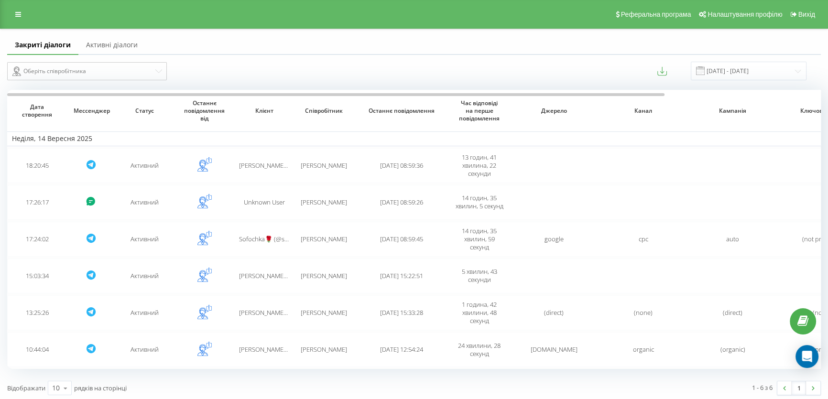
click at [259, 57] on div "Оберіть співробітника [DATE] - [DATE]" at bounding box center [413, 71] width 827 height 32
drag, startPoint x: 0, startPoint y: 35, endPoint x: 211, endPoint y: -6, distance: 214.7
click at [211, 0] on html "[DOMAIN_NAME] Проекти [DOMAIN_NAME] Дашборд Центр звернень Журнал дзвінків Журн…" at bounding box center [414, 199] width 828 height 399
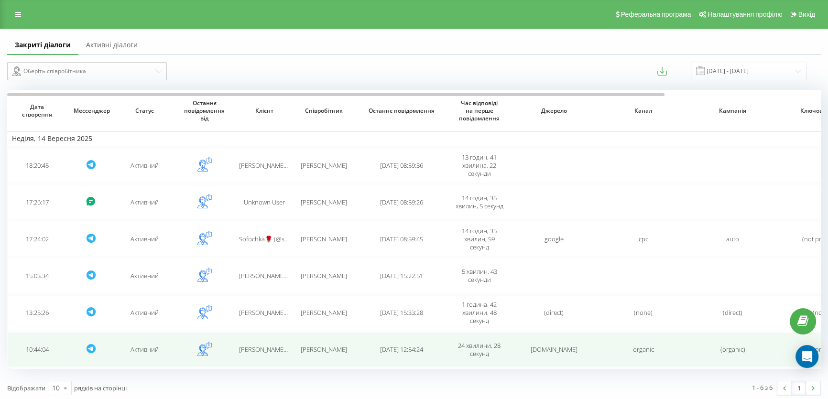
click at [289, 345] on span "[PERSON_NAME] (@SunYuliia) [PERSON_NAME]" at bounding box center [304, 349] width 131 height 9
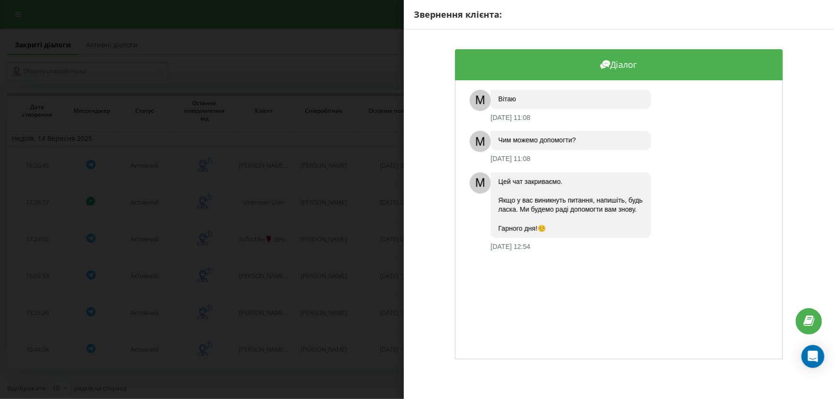
click at [387, 269] on div "Звернення клієнта: Діалог M Вітаю [DATE] 11:08 M Чим можемо допомогти? [DATE] 1…" at bounding box center [417, 199] width 834 height 399
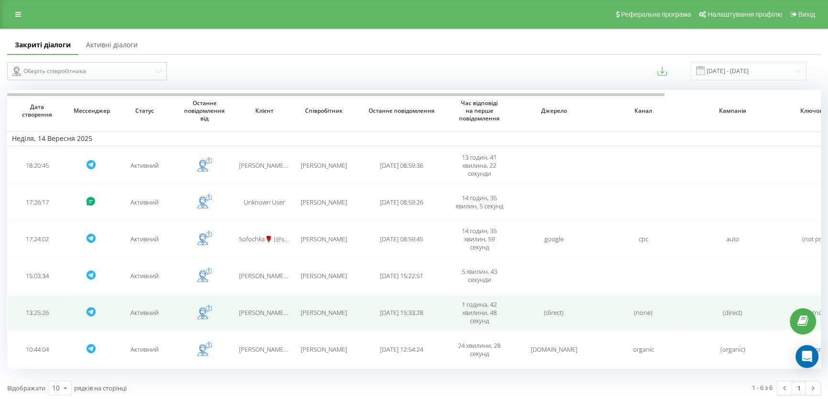
click at [328, 308] on span "[PERSON_NAME]" at bounding box center [324, 312] width 46 height 9
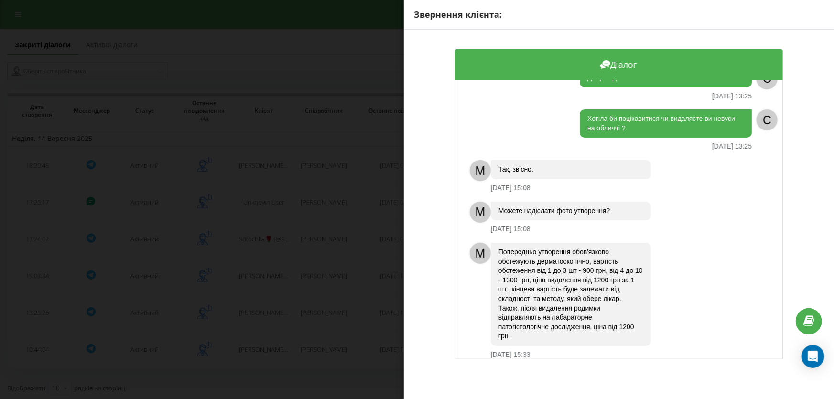
scroll to position [30, 0]
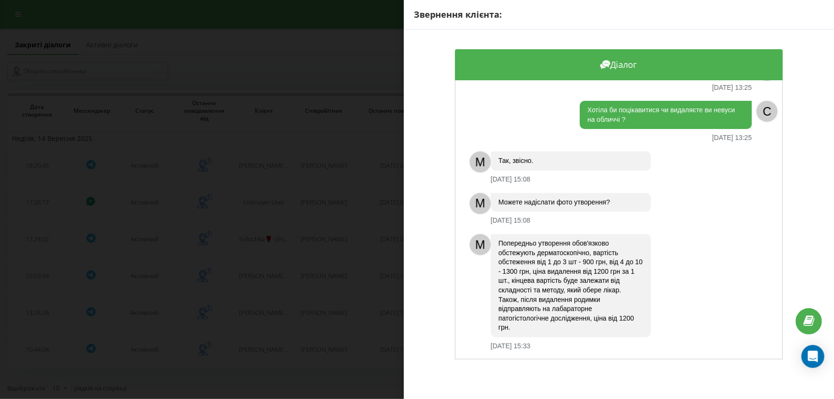
click at [278, 148] on div "Звернення клієнта: Діалог Добрий день [DATE] 13:25 C Хотіла би поцікавитися чи …" at bounding box center [417, 199] width 834 height 399
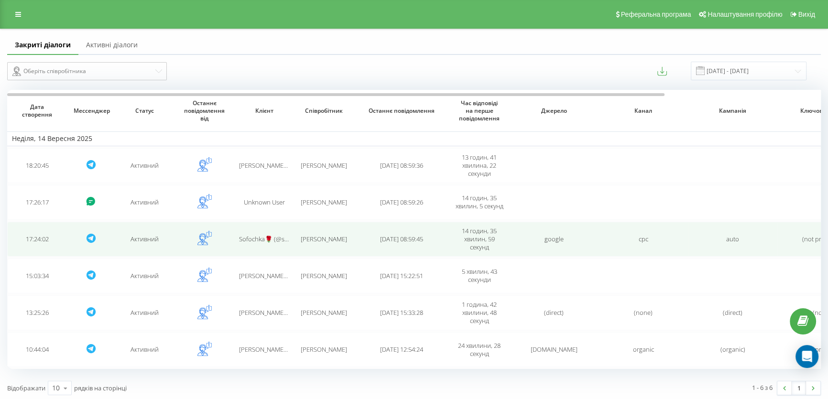
click at [390, 241] on span "[DATE] 08:59:45" at bounding box center [401, 239] width 43 height 9
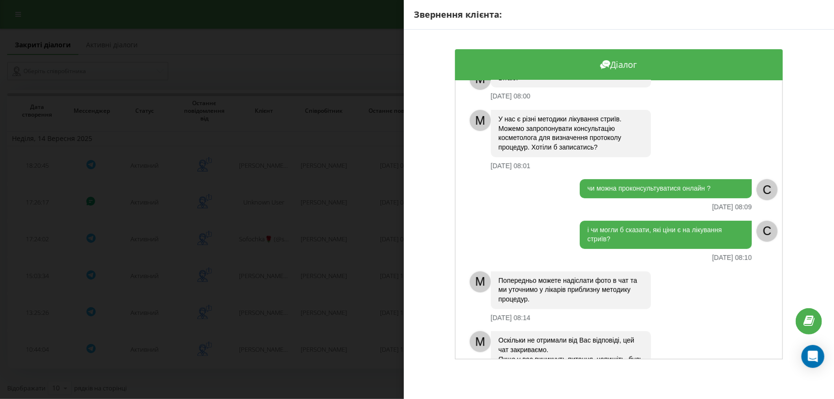
scroll to position [132, 0]
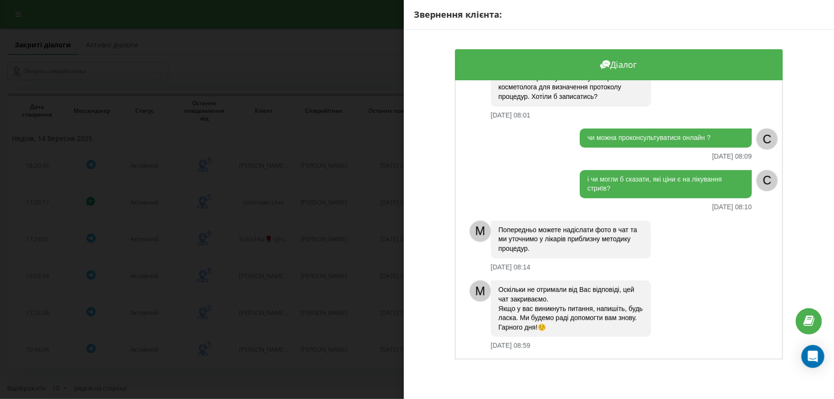
click at [116, 237] on div "Звернення клієнта: Діалог доброго дня, чи робите ви видалення розтяжок на живот…" at bounding box center [417, 199] width 834 height 399
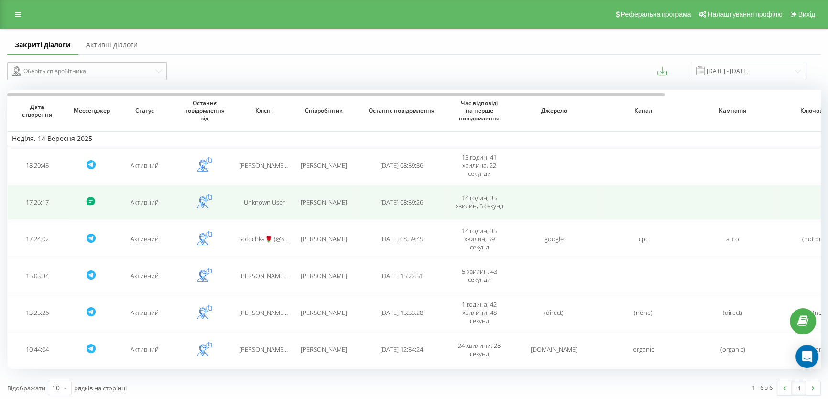
click at [338, 200] on span "[PERSON_NAME]" at bounding box center [324, 202] width 46 height 9
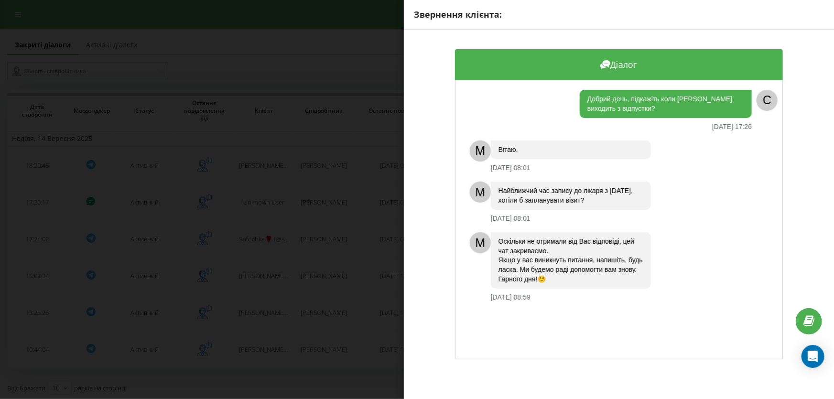
click at [239, 285] on div "Звернення клієнта: Діалог Добрий день, підкажіть коли [PERSON_NAME] виходить з …" at bounding box center [417, 199] width 834 height 399
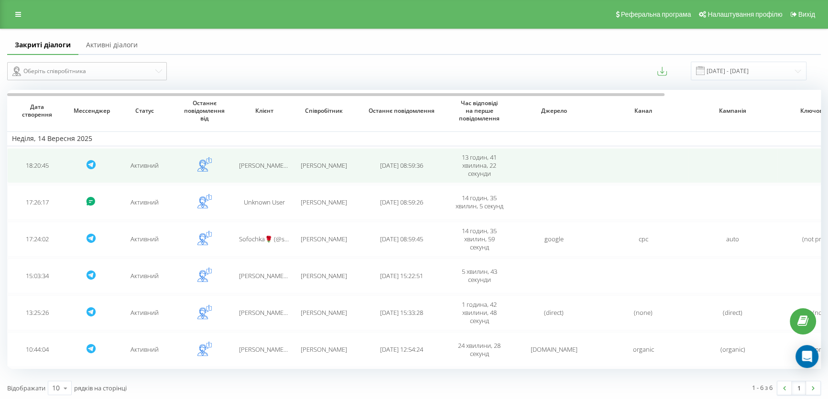
click at [325, 165] on span "[PERSON_NAME]" at bounding box center [324, 165] width 46 height 9
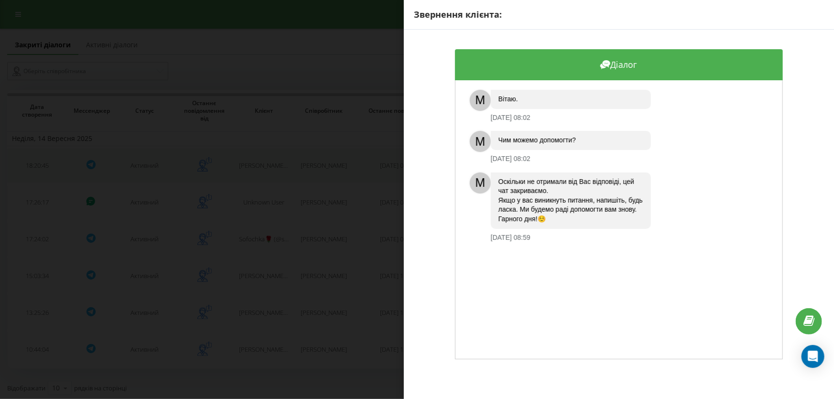
click at [66, 167] on div "Звернення клієнта: Діалог M Вітаю. [DATE] 08:02 M Чим можемо допомогти? [DATE] …" at bounding box center [417, 199] width 834 height 399
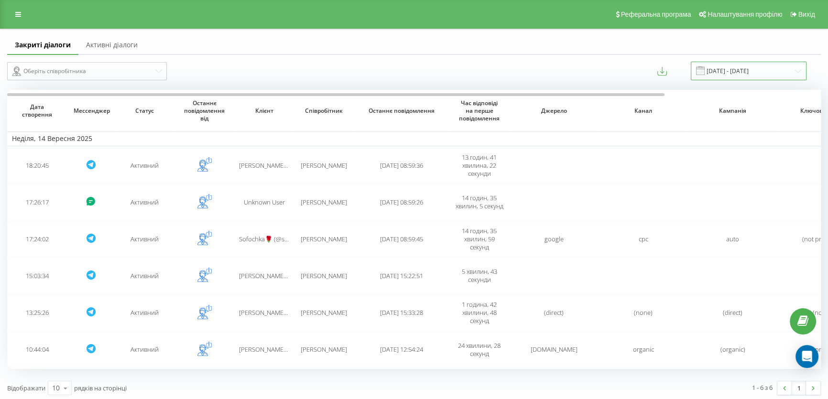
click at [742, 62] on input "[DATE] - [DATE]" at bounding box center [748, 71] width 116 height 19
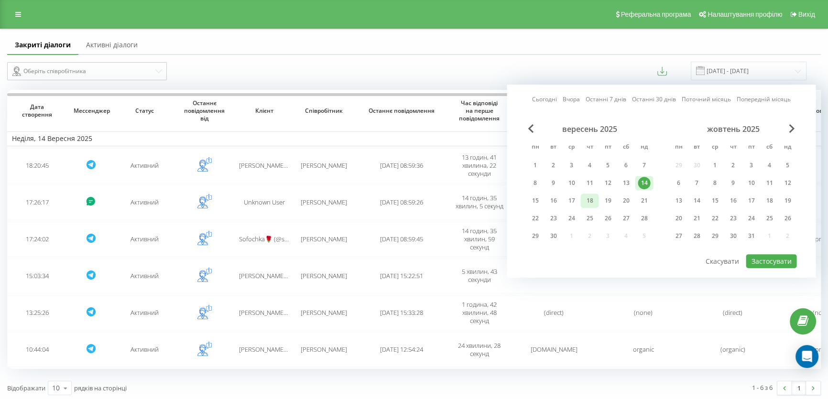
click at [596, 199] on div "18" at bounding box center [589, 201] width 18 height 14
click at [550, 214] on div "23" at bounding box center [553, 218] width 12 height 12
click at [776, 254] on button "Застосувати" at bounding box center [770, 261] width 51 height 14
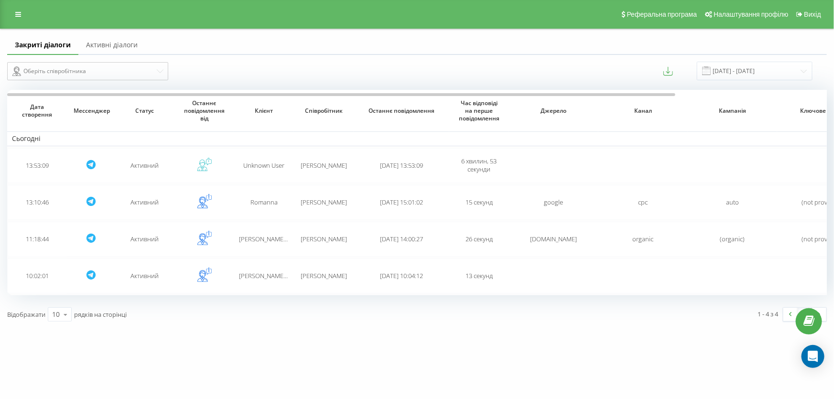
click at [108, 42] on link "Активні діалоги" at bounding box center [111, 45] width 67 height 19
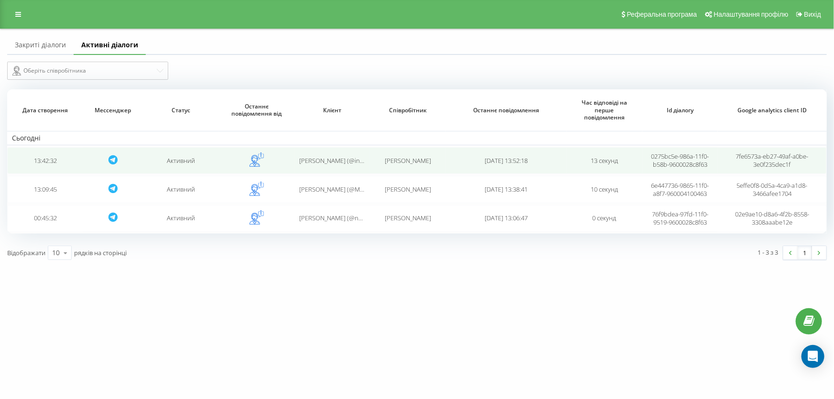
click at [347, 158] on span "[PERSON_NAME] (@innamykhalchuk)" at bounding box center [350, 160] width 103 height 9
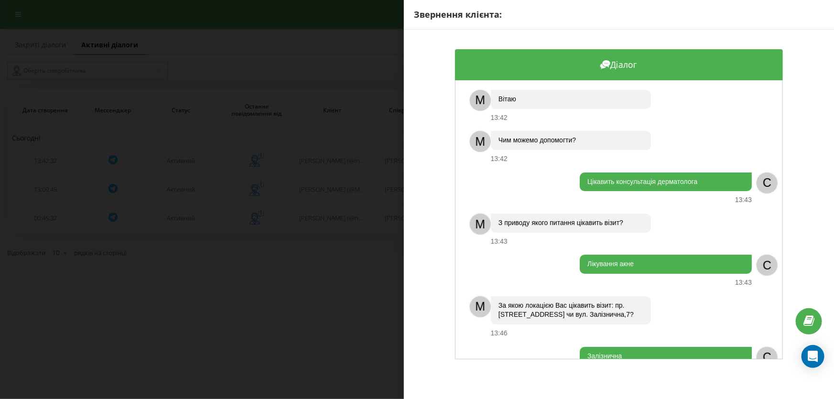
click at [482, 98] on div "M" at bounding box center [480, 100] width 21 height 21
click at [335, 196] on div "Звернення клієнта: Діалог M Вітаю 13:42 M Чим можемо допомогти? 13:42 Цікавить …" at bounding box center [417, 199] width 834 height 399
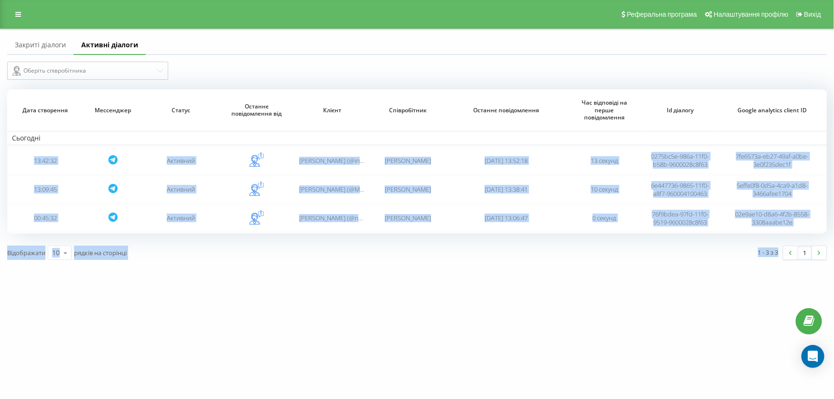
drag, startPoint x: 347, startPoint y: 160, endPoint x: 379, endPoint y: 141, distance: 36.6
click at [299, 312] on div "[DOMAIN_NAME] Проекти [DOMAIN_NAME] Дашборд Центр звернень Журнал дзвінків Журн…" at bounding box center [417, 199] width 834 height 399
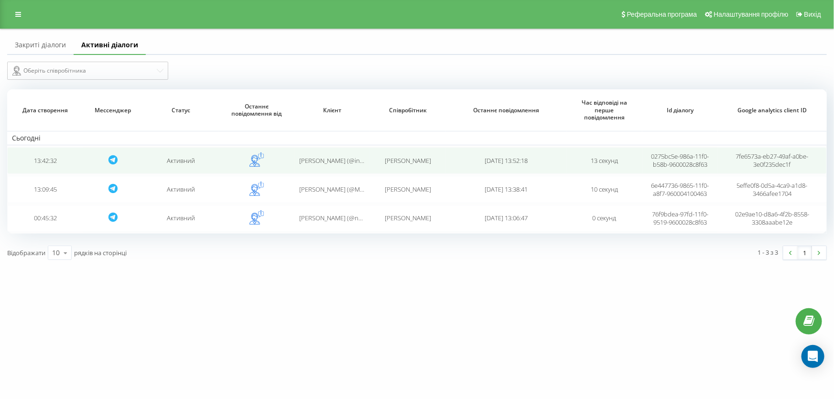
click at [324, 159] on span "[PERSON_NAME] (@innamykhalchuk)" at bounding box center [350, 160] width 103 height 9
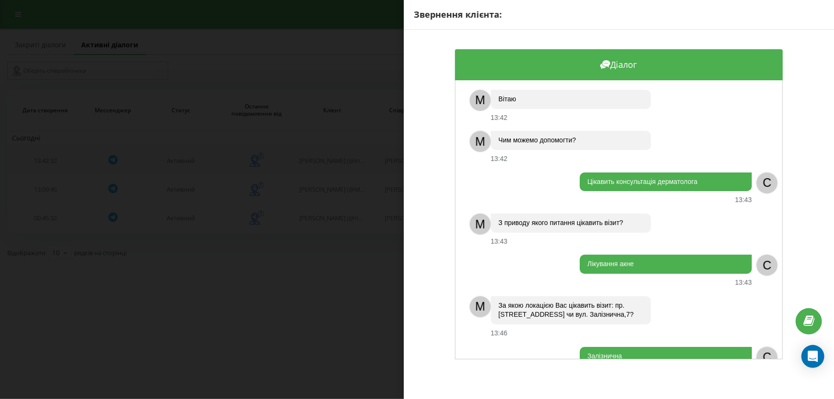
click at [326, 166] on div "Звернення клієнта: Діалог M Вітаю 13:42 M Чим можемо допомогти? 13:42 Цікавить …" at bounding box center [417, 199] width 834 height 399
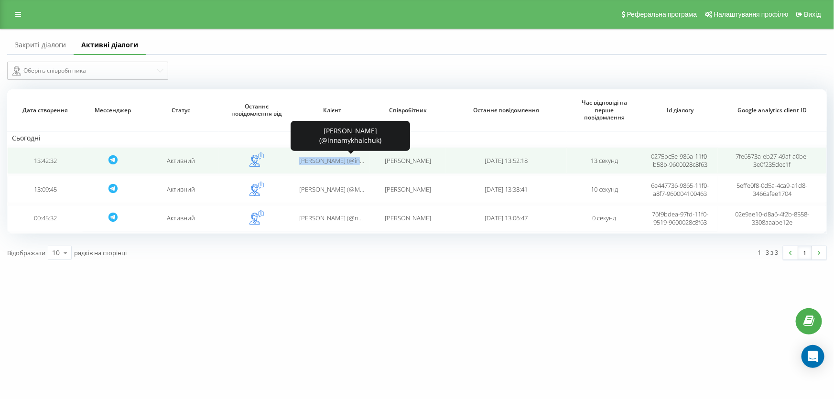
drag, startPoint x: 329, startPoint y: 161, endPoint x: 364, endPoint y: 162, distance: 34.5
click at [364, 162] on tr "13:42:32 Активний [PERSON_NAME] (@innamykhalchuk) [PERSON_NAME] [DATE] 13:52:18…" at bounding box center [417, 160] width 820 height 27
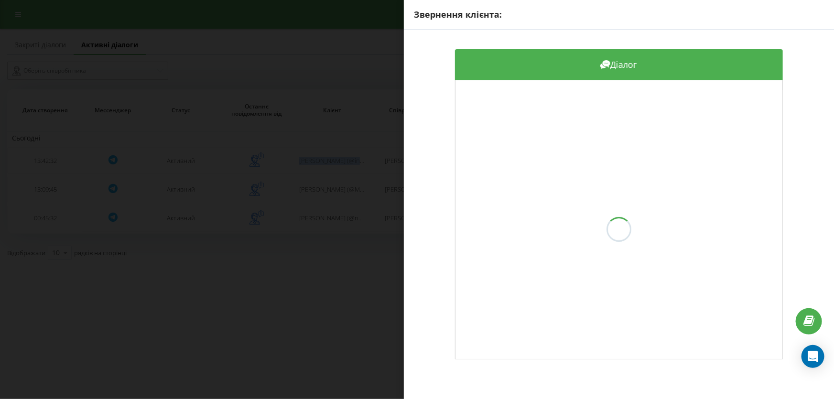
copy span "[PERSON_NAME] (@inn"
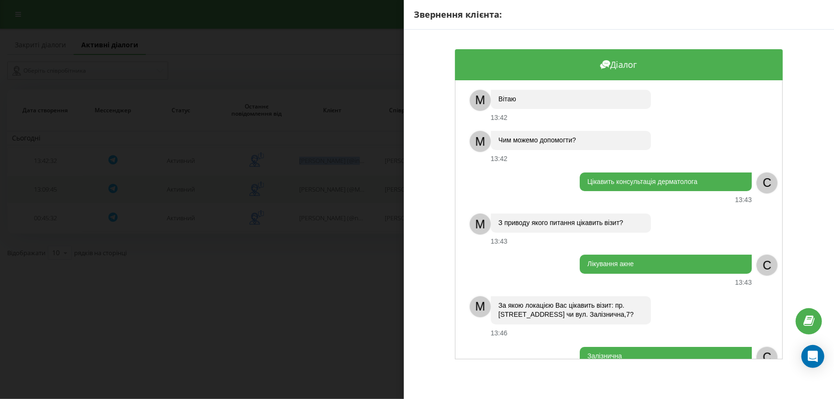
drag, startPoint x: 307, startPoint y: 306, endPoint x: 347, endPoint y: 199, distance: 114.5
click at [307, 306] on div "Звернення клієнта: Діалог M Вітаю 13:42 M Чим можемо допомогти? 13:42 Цікавить …" at bounding box center [417, 199] width 834 height 399
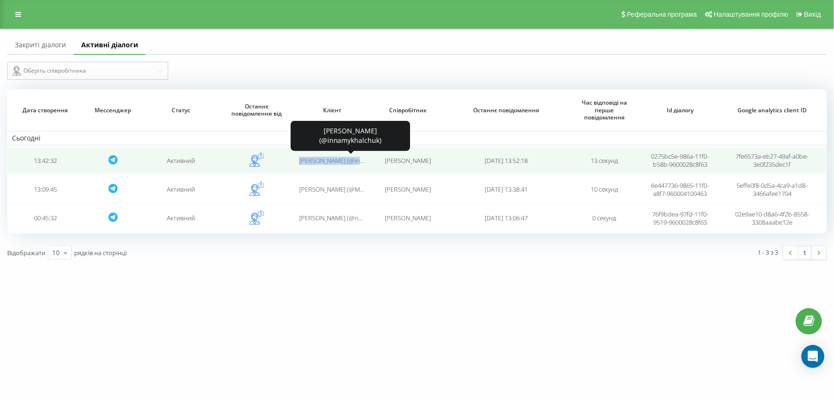
copy span "[PERSON_NAME] (@inn"
